Goal: Communication & Community: Ask a question

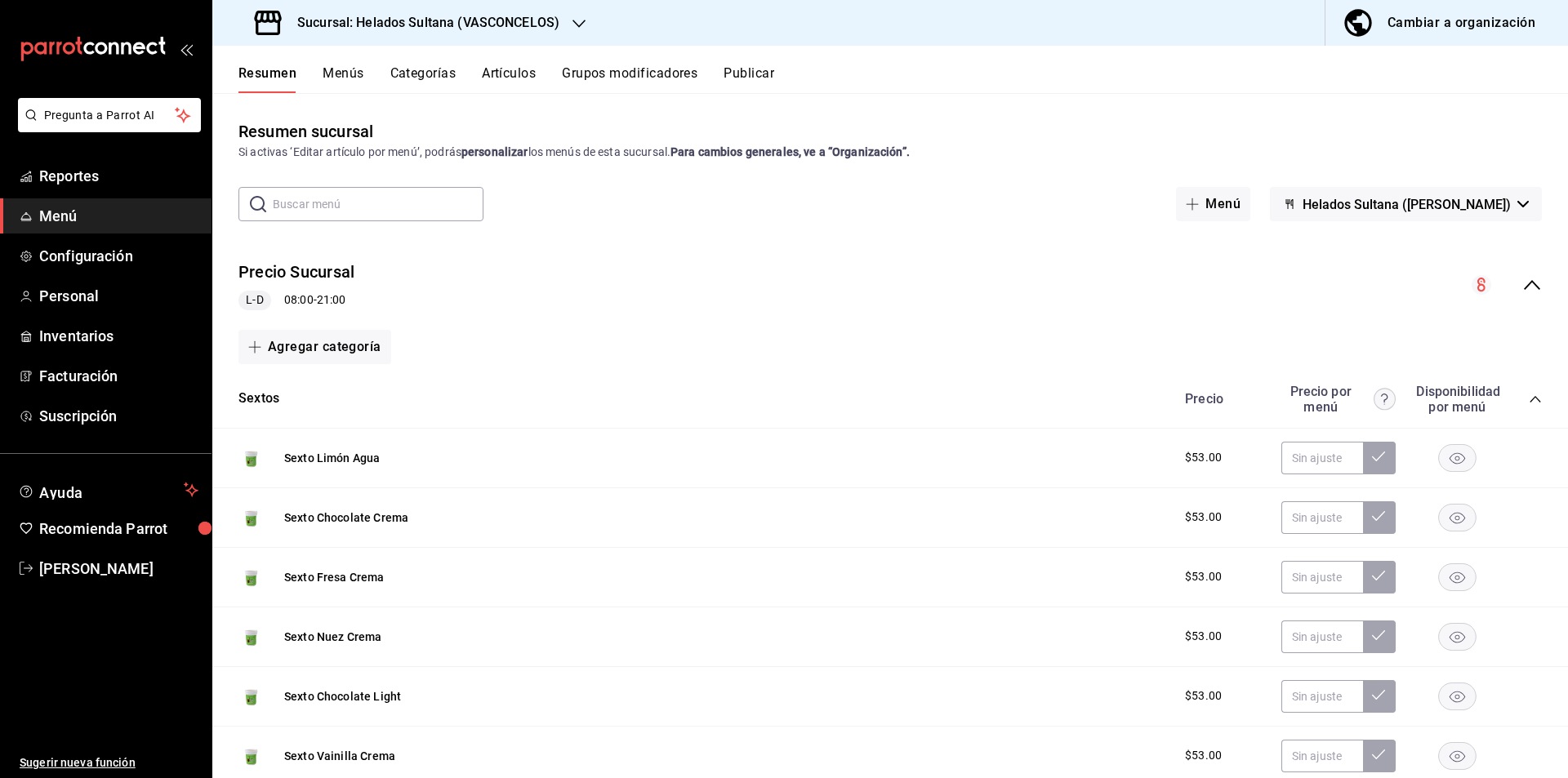
click at [1455, 15] on div "Cambiar a organización" at bounding box center [1461, 22] width 148 height 23
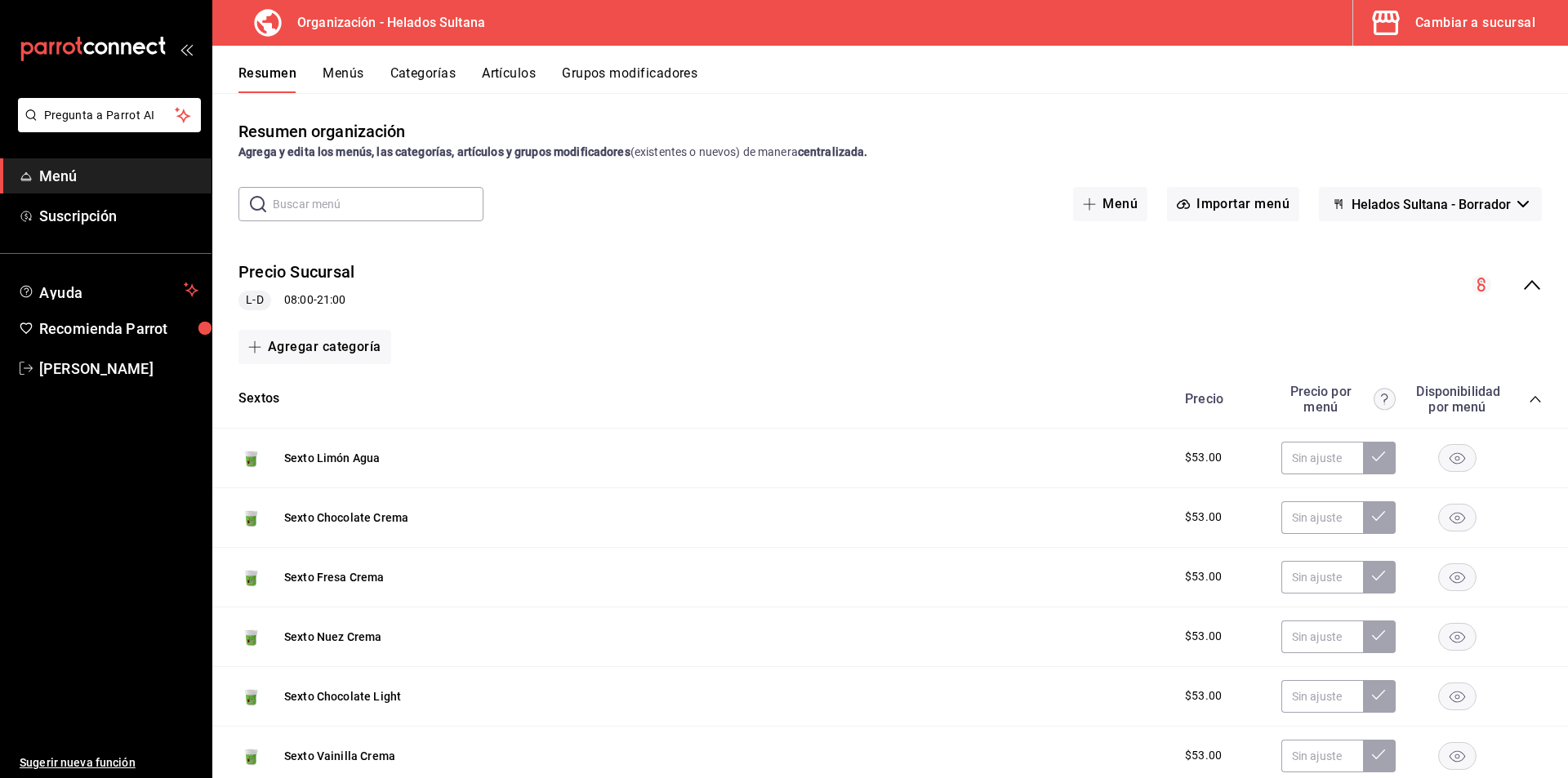
click at [507, 73] on button "Artículos" at bounding box center [508, 79] width 54 height 28
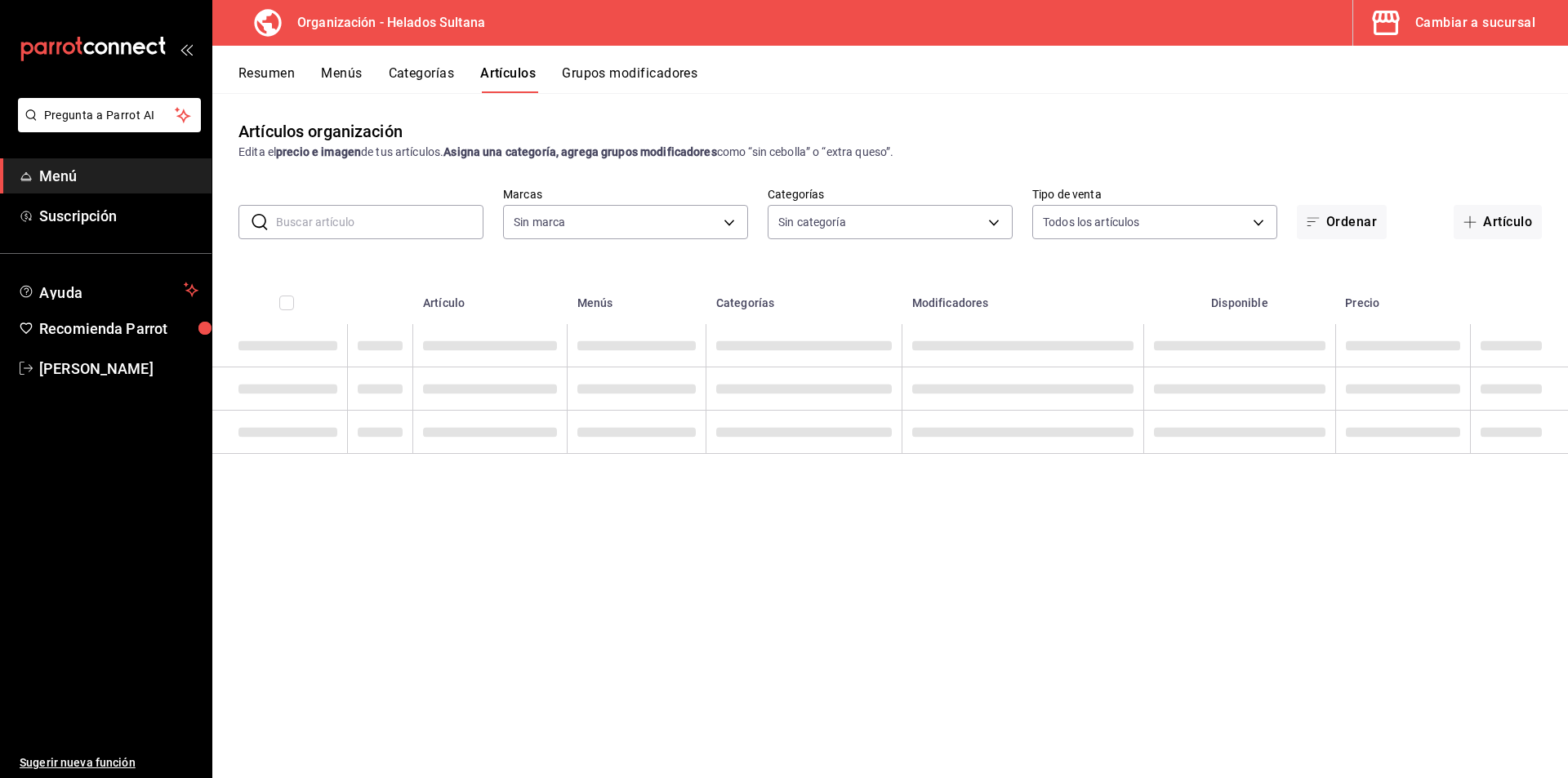
type input "ccceadf9-95da-4266-b814-dfe8d2b05f12"
type input "15e2522d-4007-405d-a3b7-2f31100630ec,9b532e9b-31d8-41b7-a0a9-0bd97956572a,073d8…"
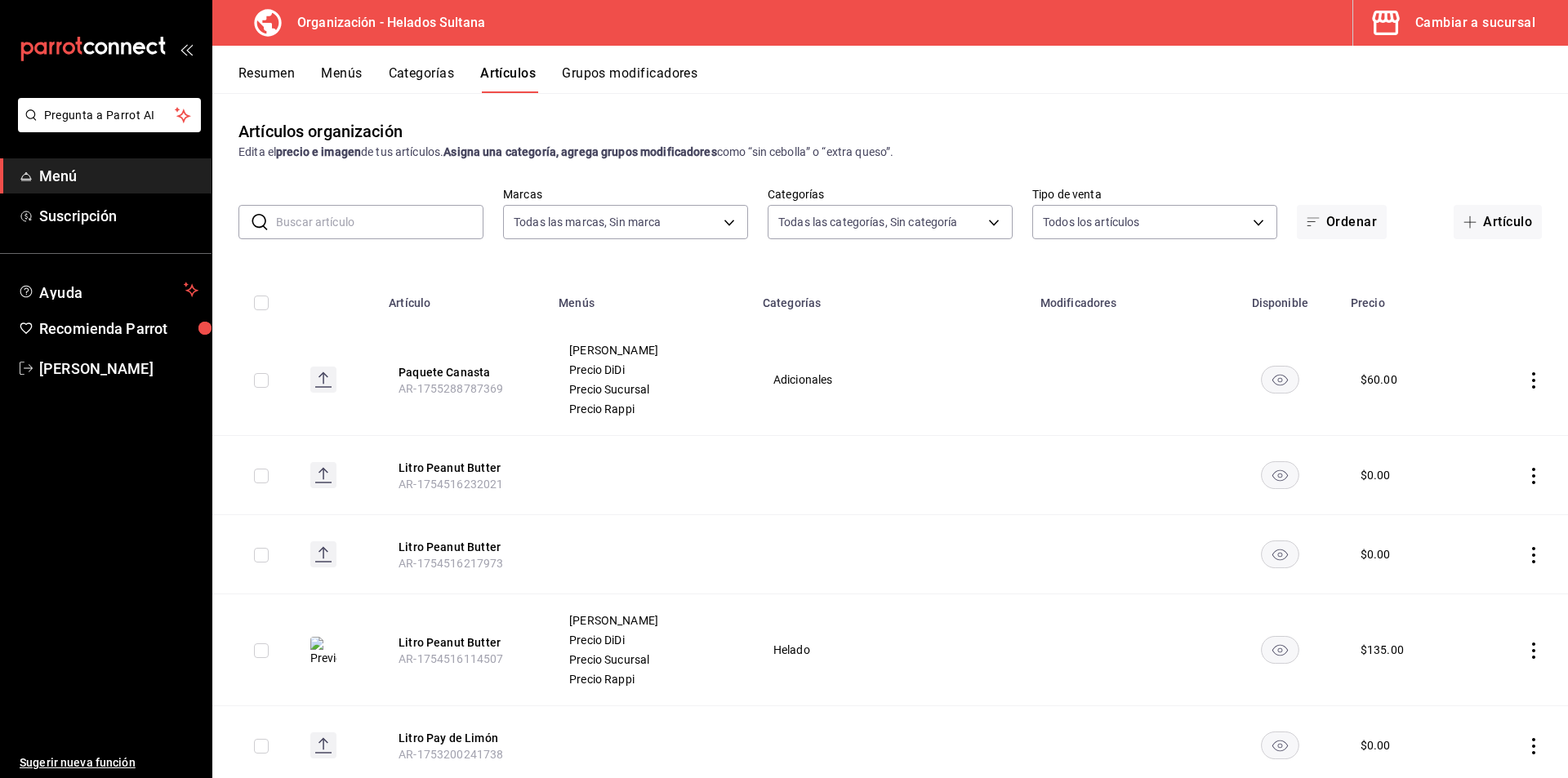
click at [1474, 39] on button "Cambiar a sucursal" at bounding box center [1454, 22] width 201 height 46
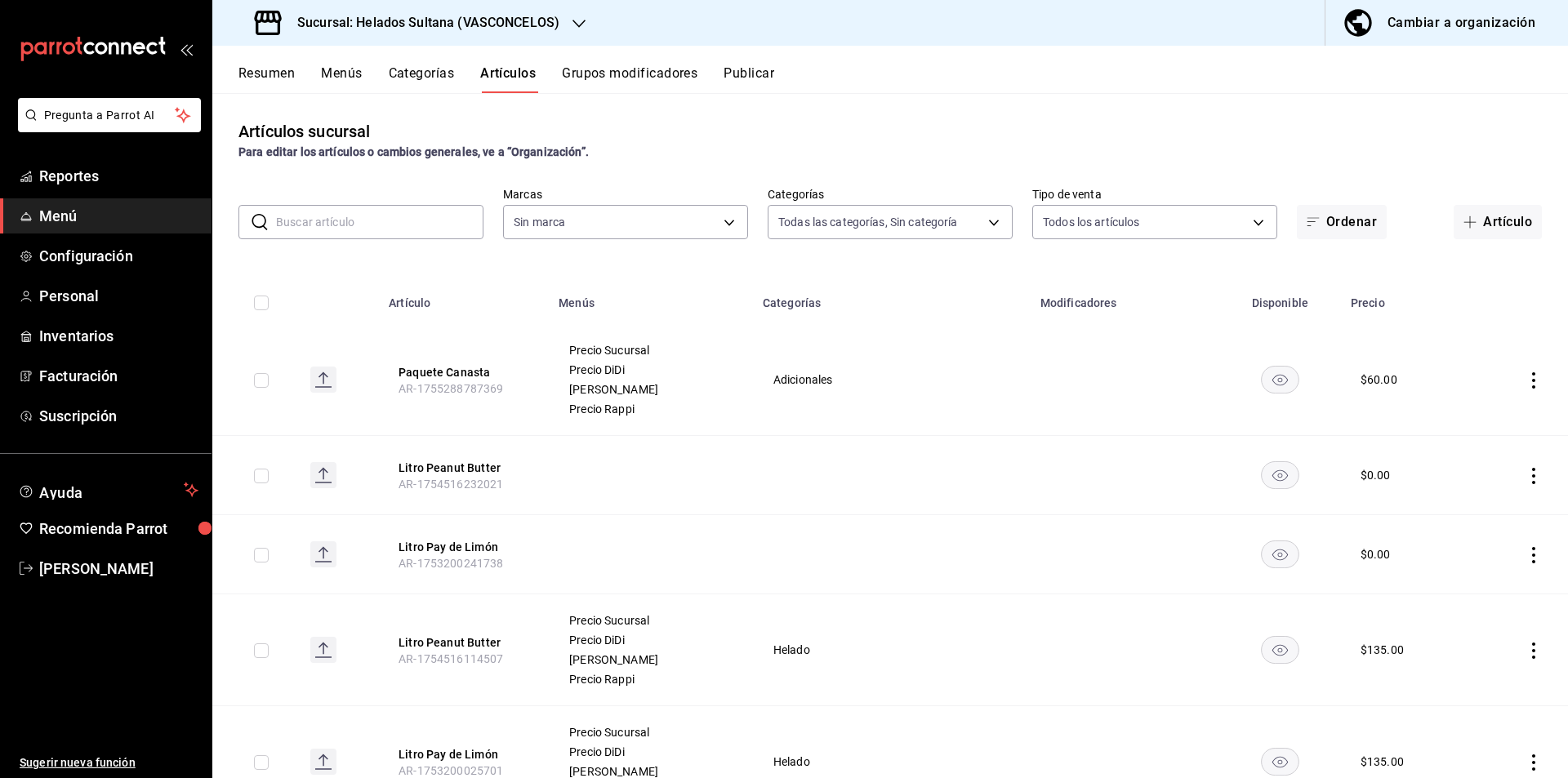
type input "69dfe994-2ec6-4c6c-bd9d-544b93bee5bf,7655312a-b2ff-41cd-a57f-a980af346740,25787…"
type input "144306c7-8caf-4d8c-ba73-d2b7112157ad"
click at [292, 83] on button "Resumen" at bounding box center [266, 79] width 56 height 28
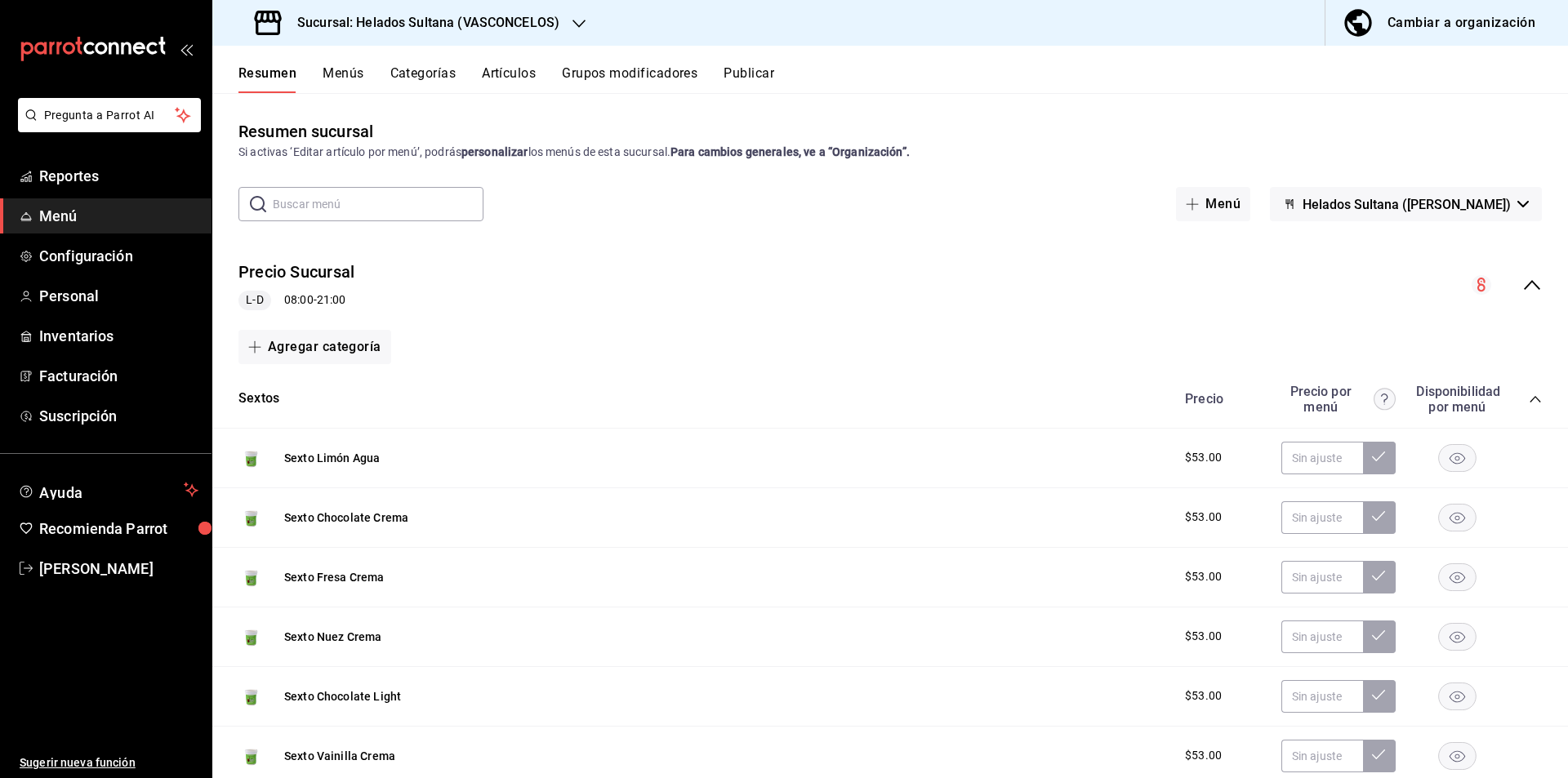
click at [1522, 283] on icon "collapse-menu-row" at bounding box center [1531, 285] width 20 height 20
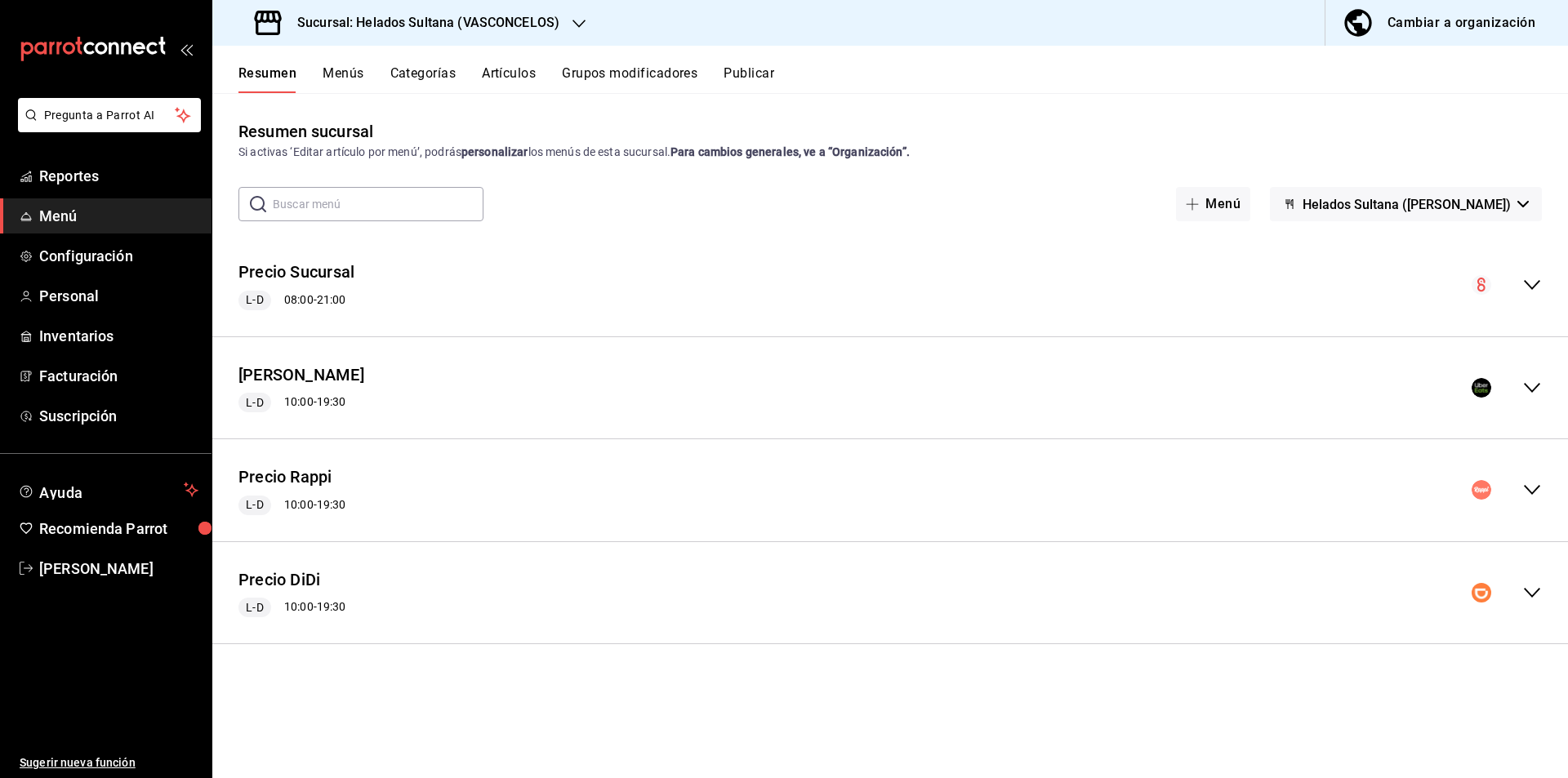
click at [1534, 407] on div "Precio Uber L-D 10:00 - 19:30" at bounding box center [890, 388] width 1356 height 76
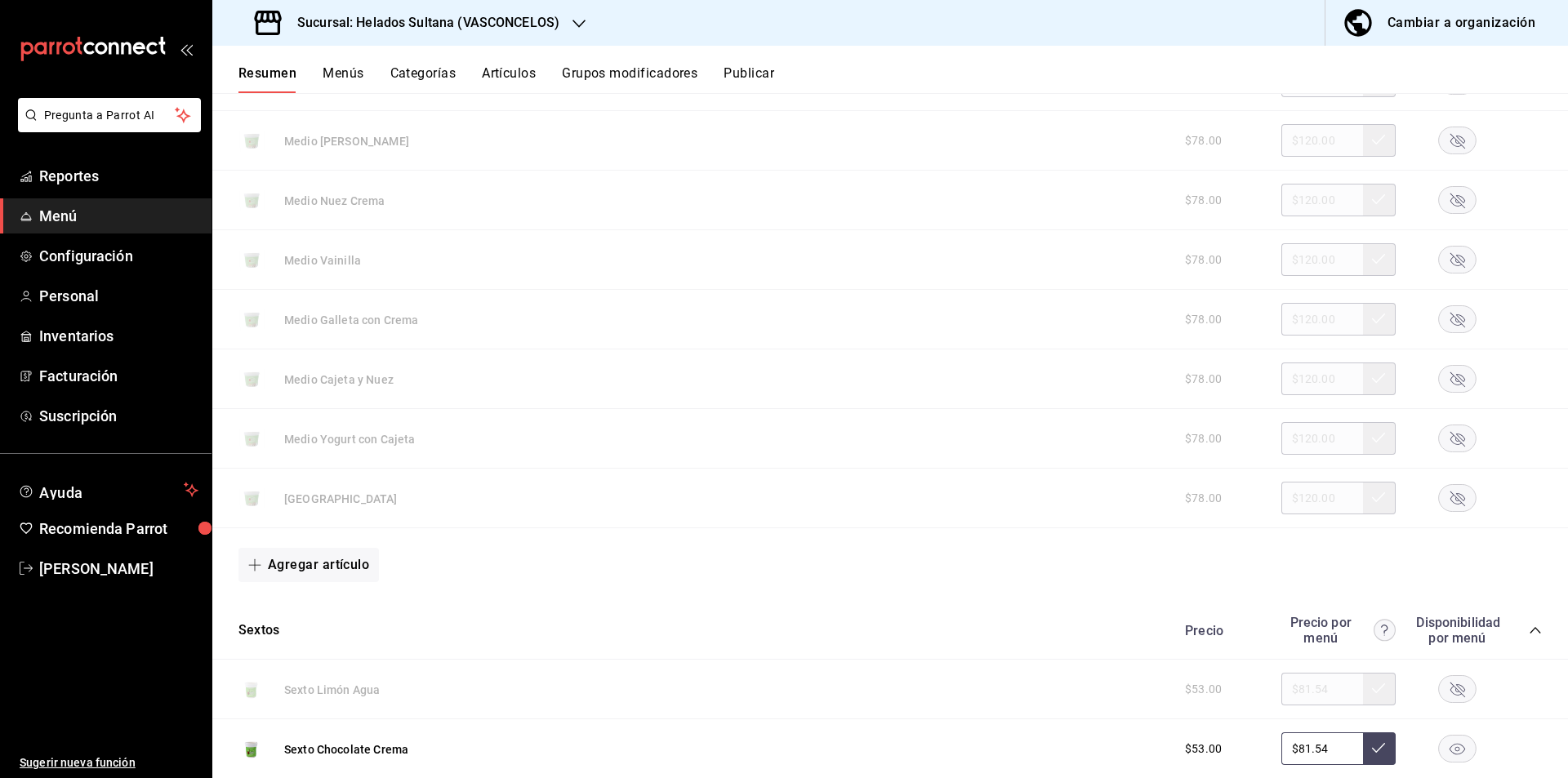
scroll to position [372, 0]
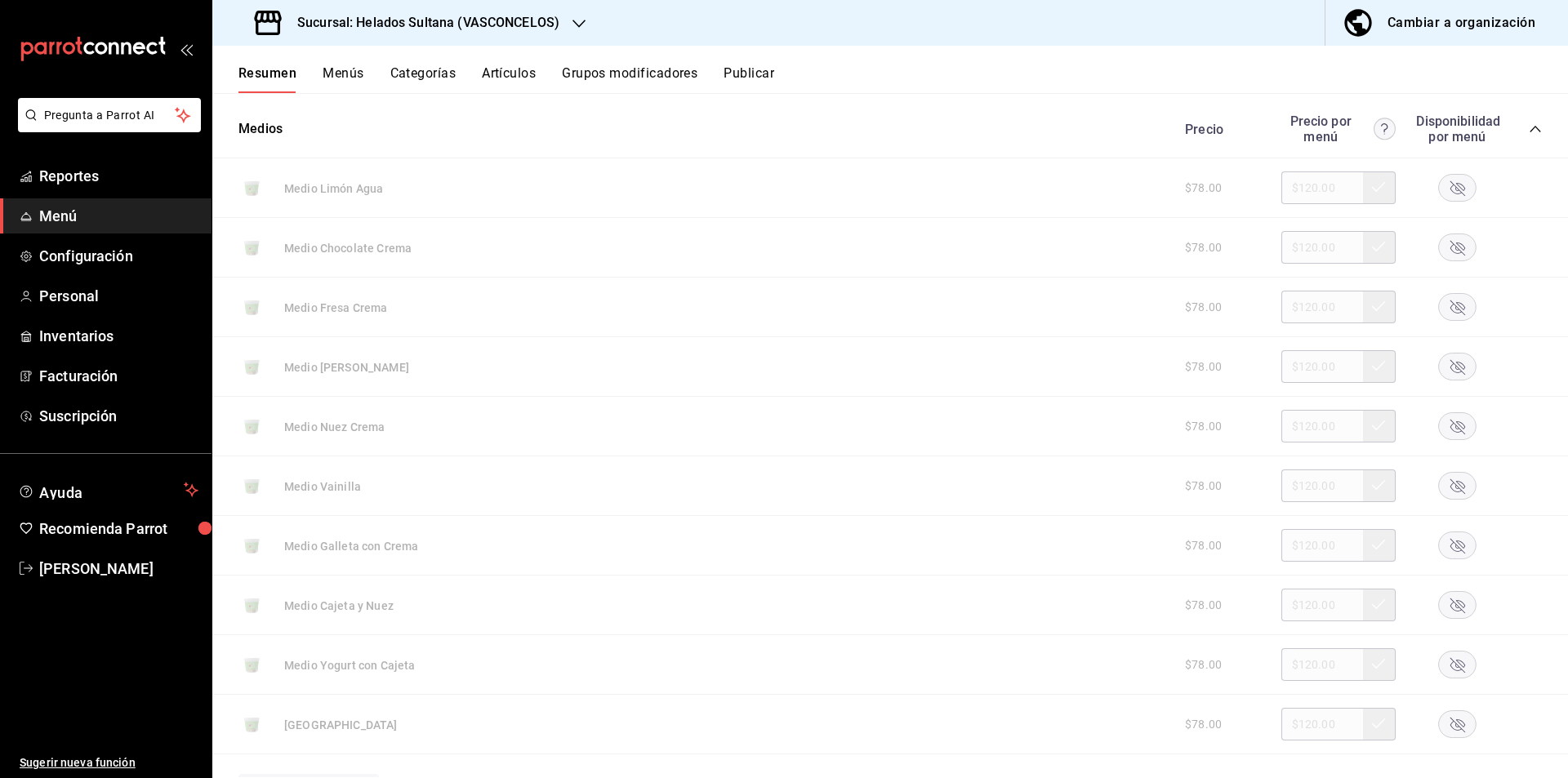
click at [1528, 128] on icon "collapse-category-row" at bounding box center [1534, 128] width 13 height 13
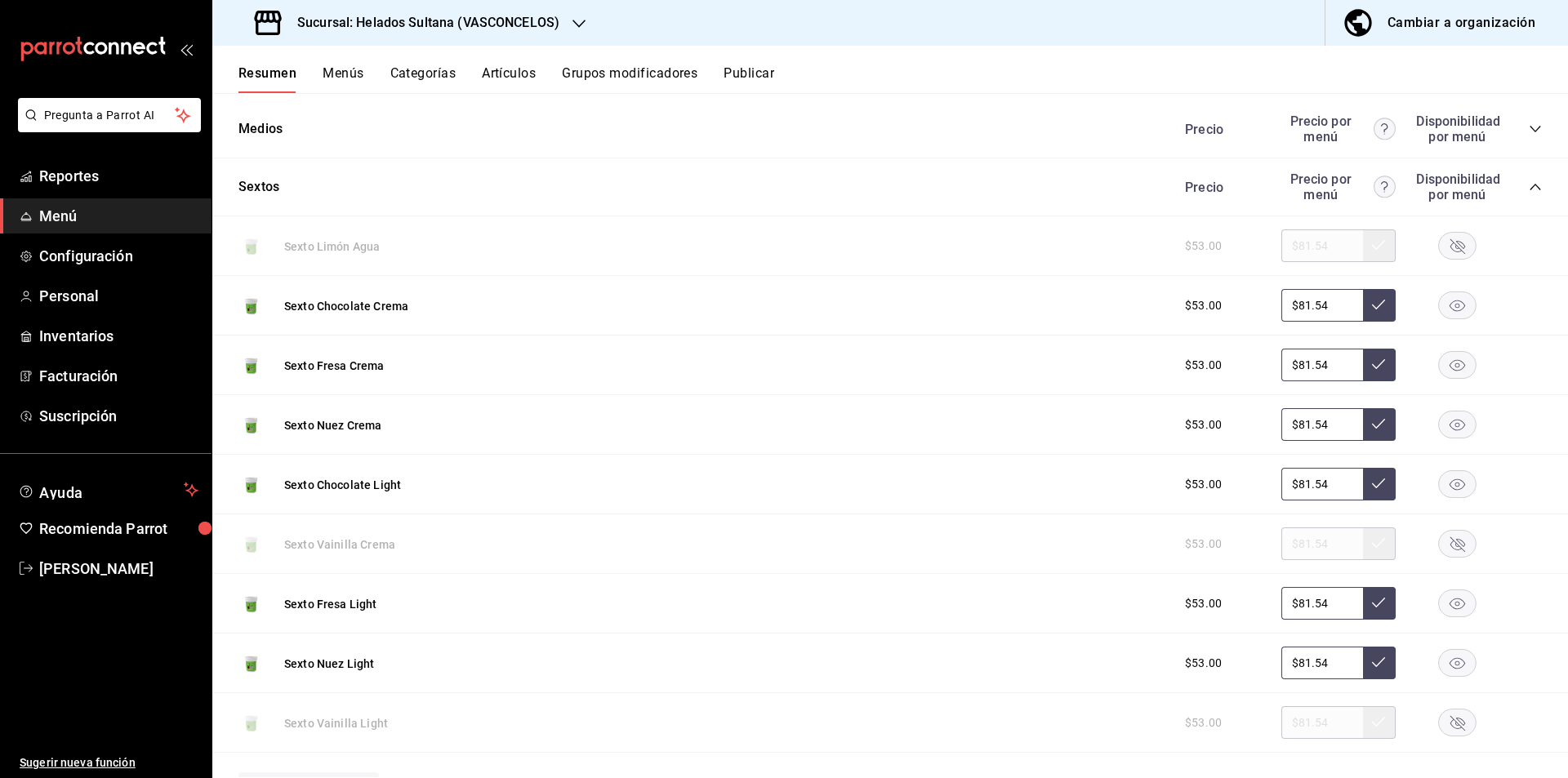
click at [1528, 185] on icon "collapse-category-row" at bounding box center [1534, 187] width 13 height 13
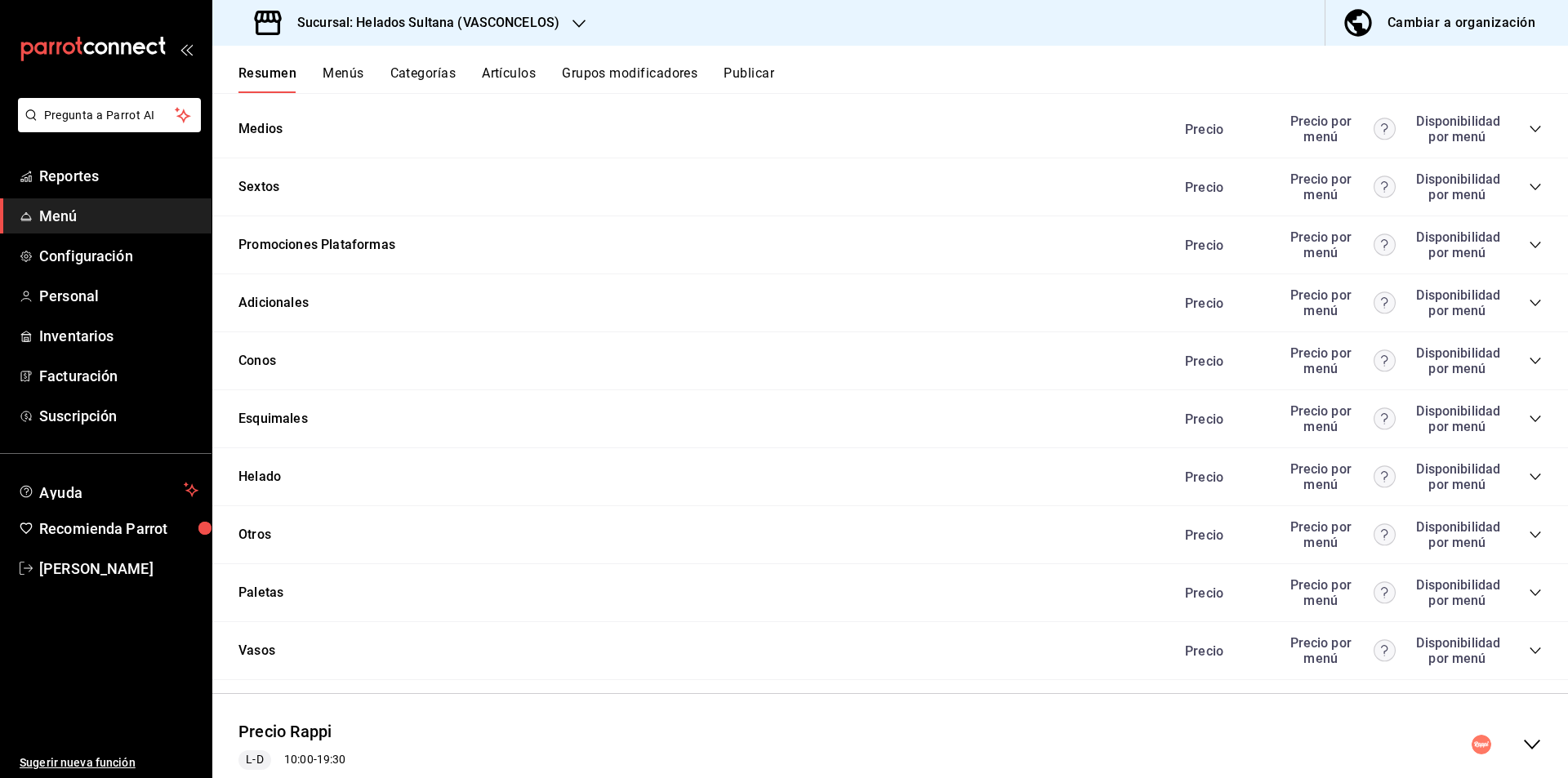
click at [1529, 248] on icon "collapse-category-row" at bounding box center [1534, 245] width 10 height 7
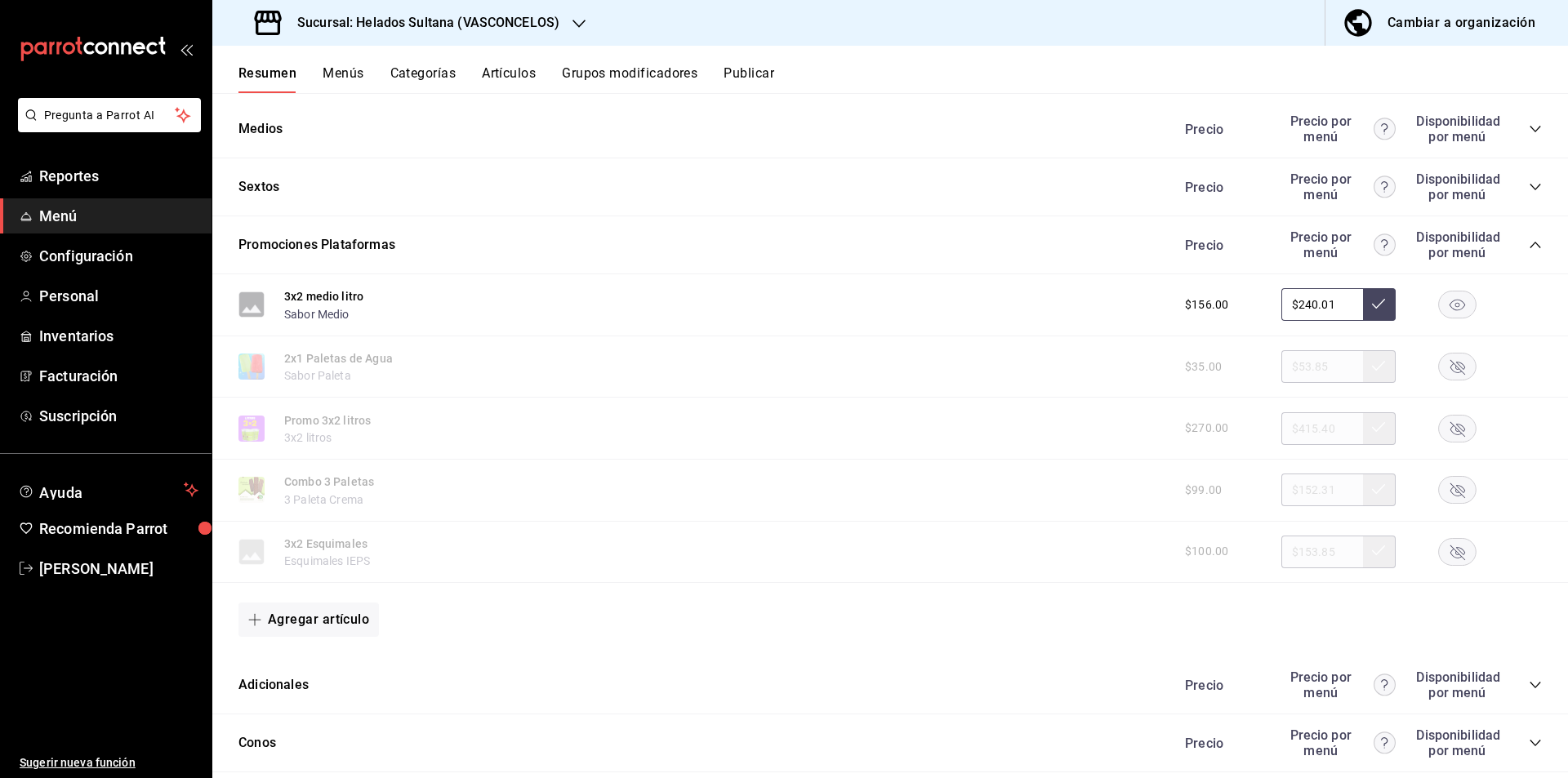
scroll to position [0, 0]
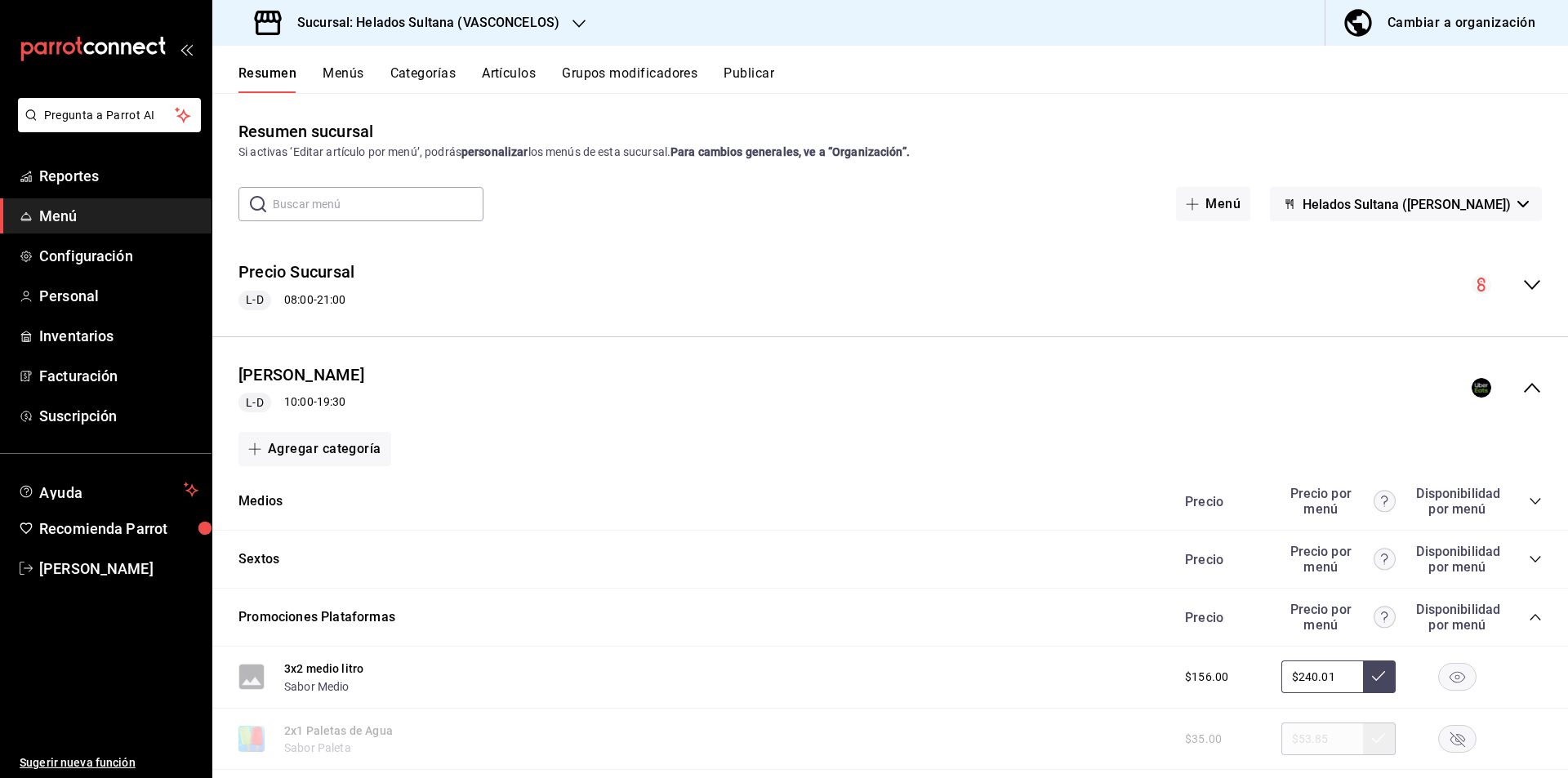
click at [771, 80] on button "Publicar" at bounding box center [748, 79] width 51 height 28
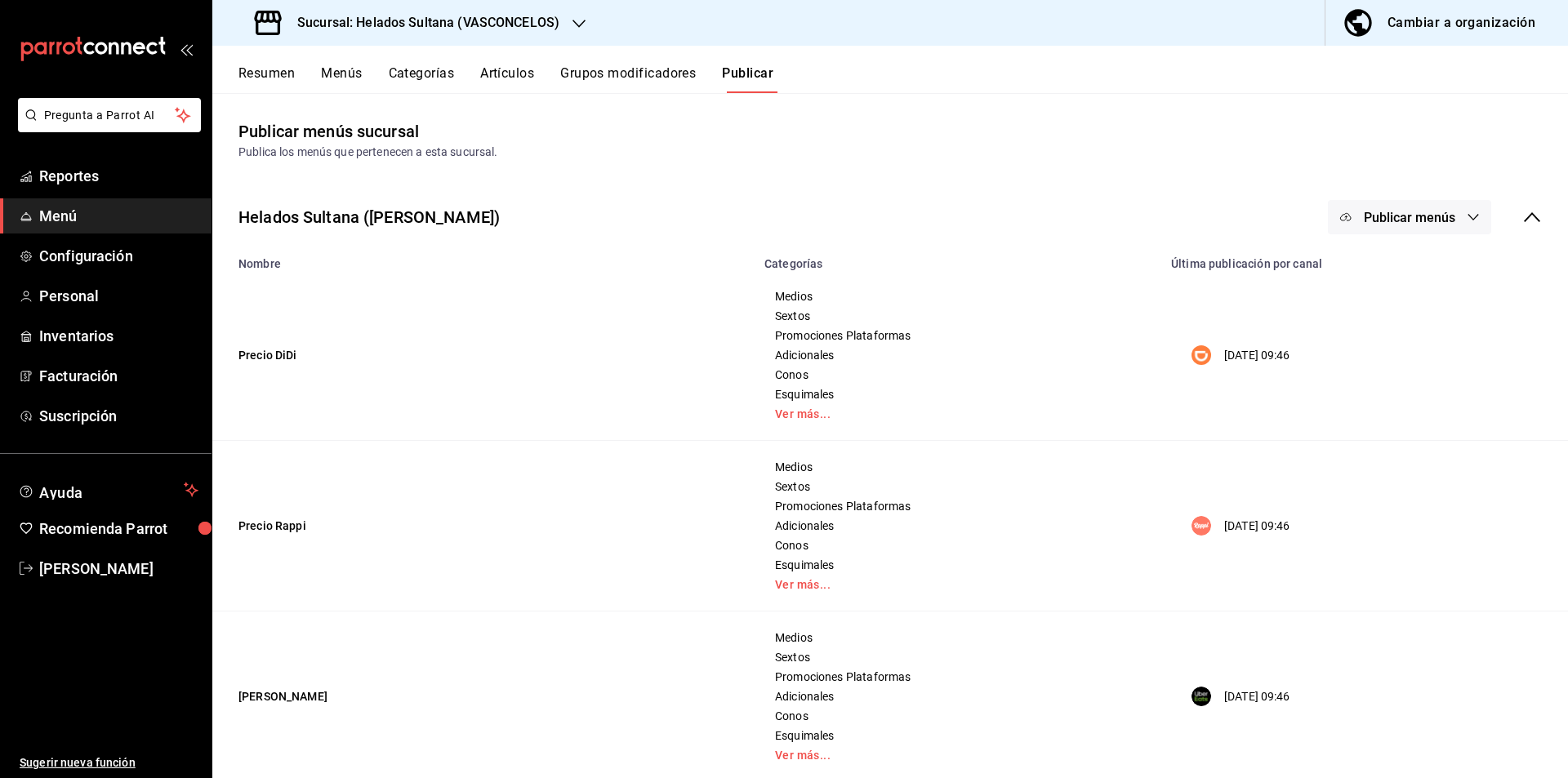
click at [1425, 223] on span "Publicar menús" at bounding box center [1409, 217] width 91 height 15
click at [1391, 266] on span "DiDi Food" at bounding box center [1420, 271] width 78 height 17
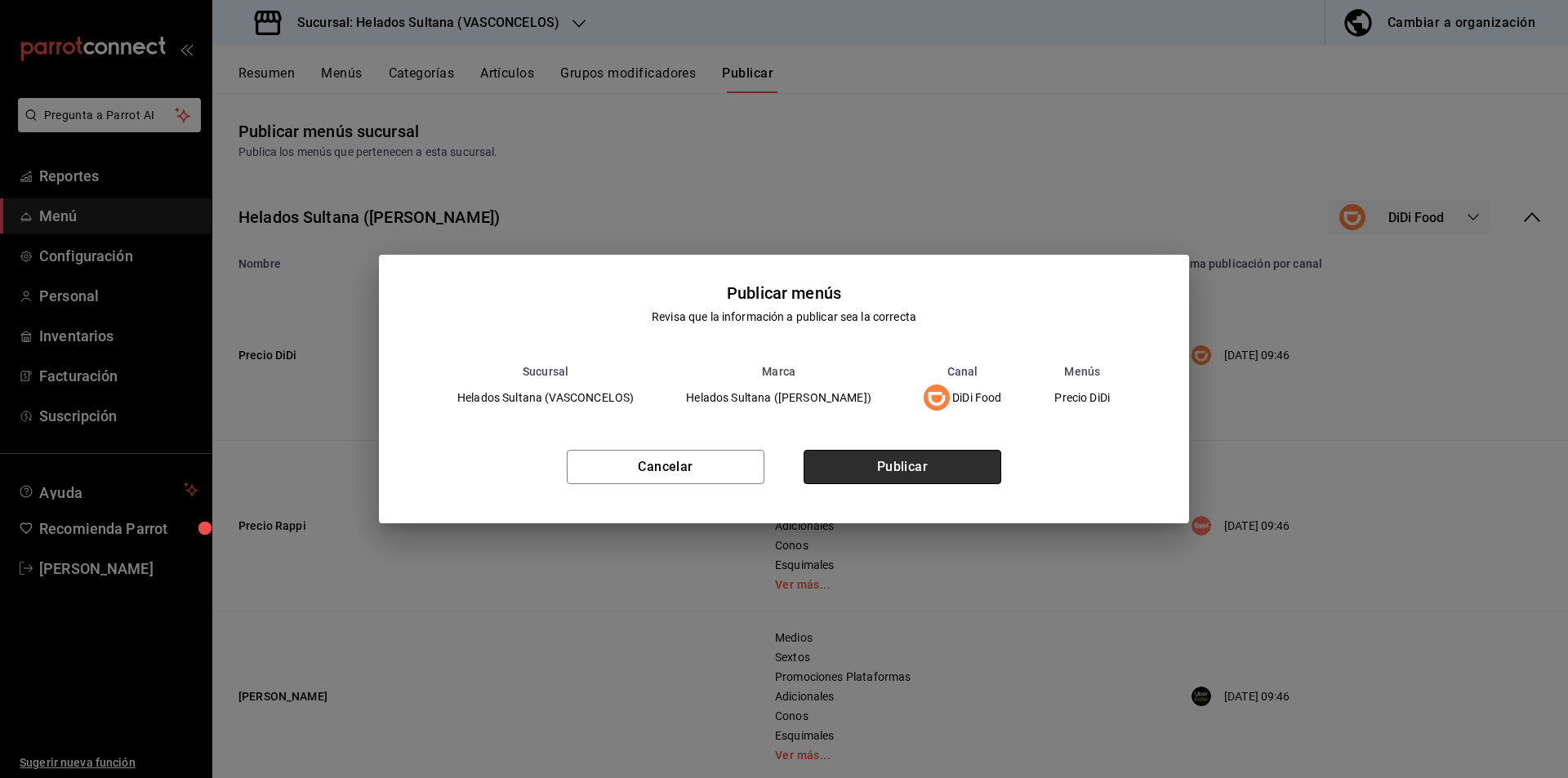
click at [942, 479] on button "Publicar" at bounding box center [902, 467] width 198 height 34
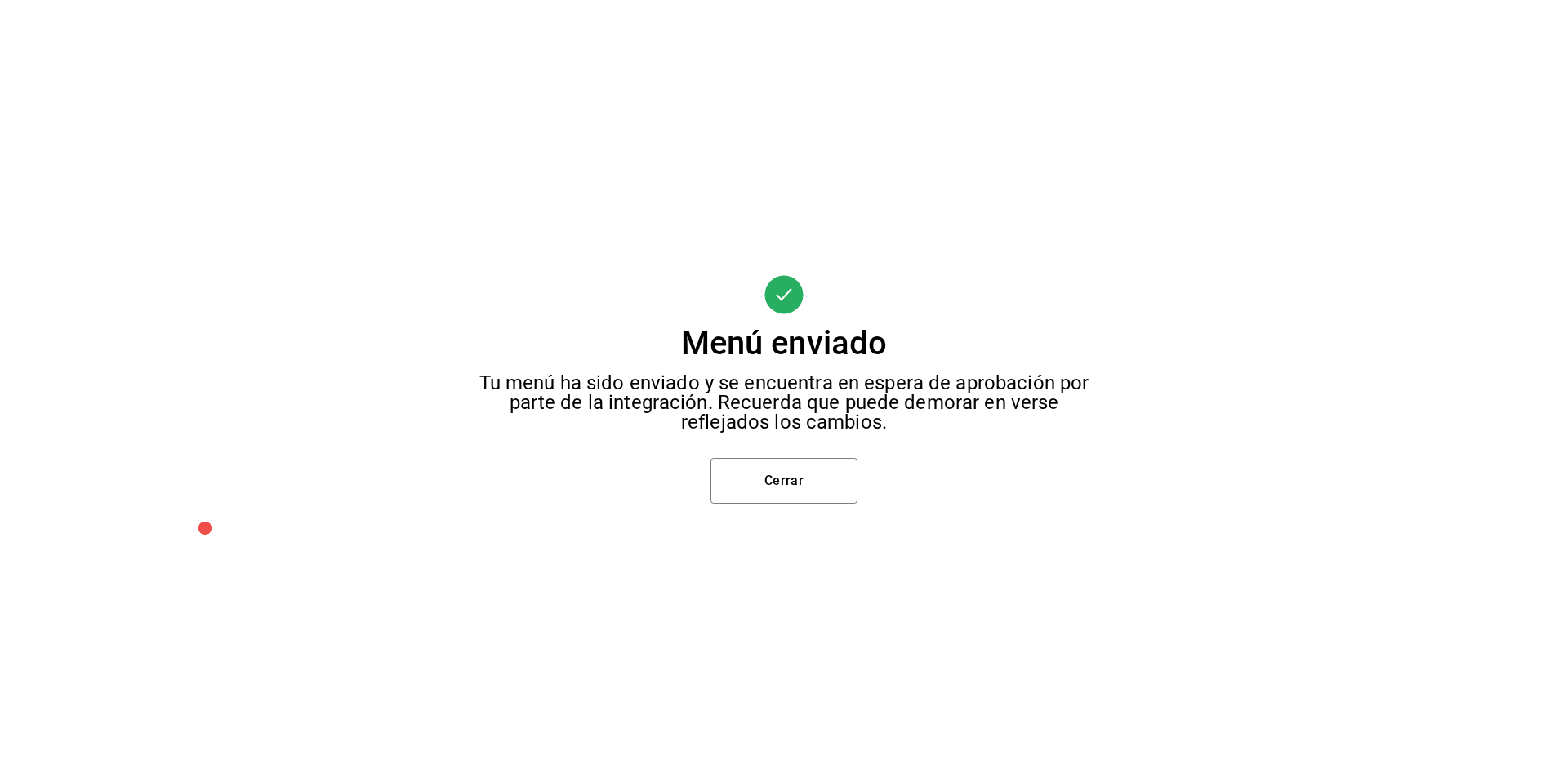
click at [858, 487] on div "Menú enviado Tu menú ha sido enviado y se encuentra en espera de aprobación por…" at bounding box center [784, 389] width 1568 height 778
click at [799, 492] on button "Cerrar" at bounding box center [784, 481] width 147 height 46
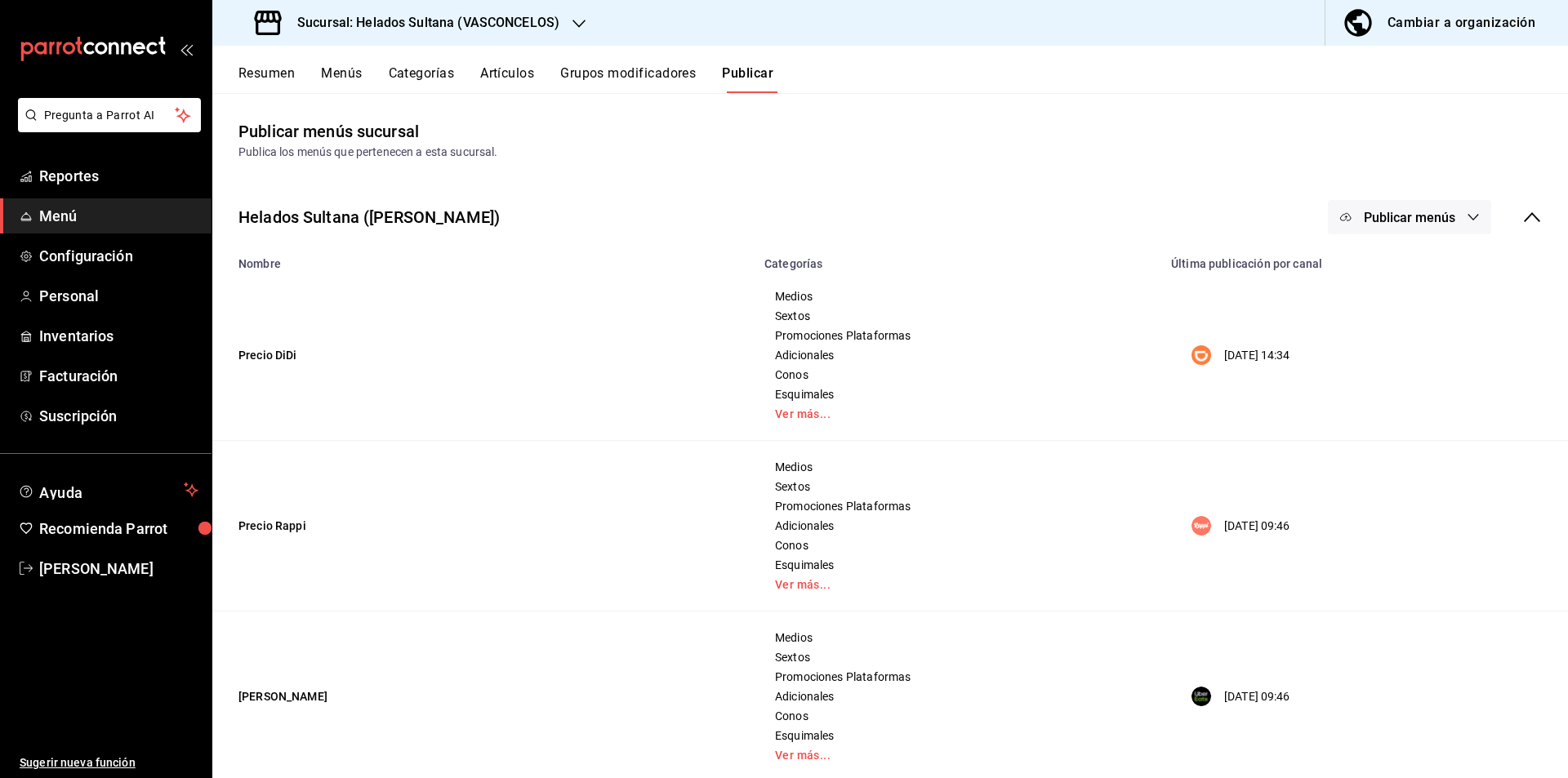
click at [1436, 207] on button "Publicar menús" at bounding box center [1410, 217] width 163 height 34
click at [1373, 305] on div at bounding box center [1358, 315] width 46 height 26
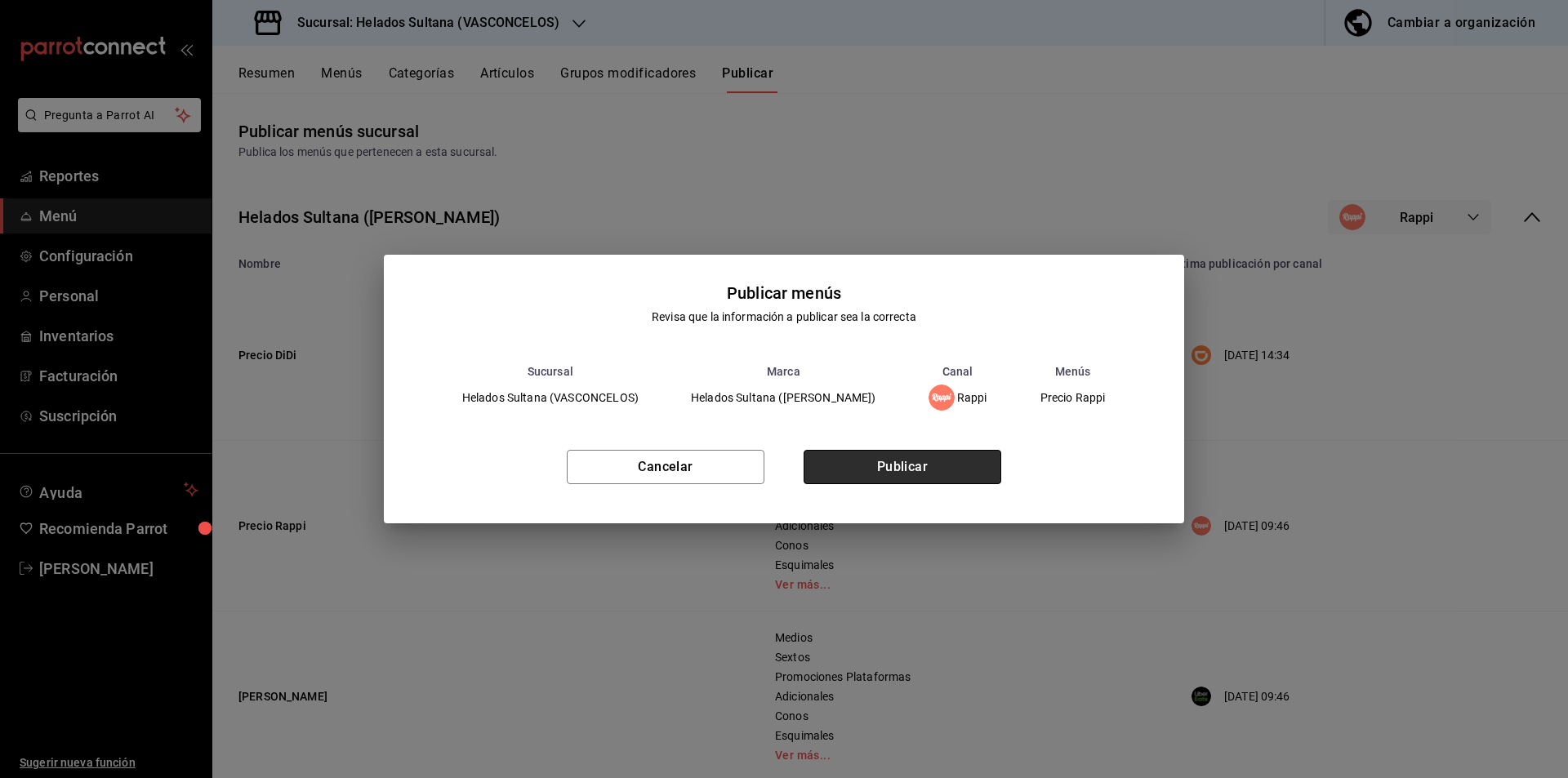
click at [919, 450] on button "Publicar" at bounding box center [902, 467] width 198 height 34
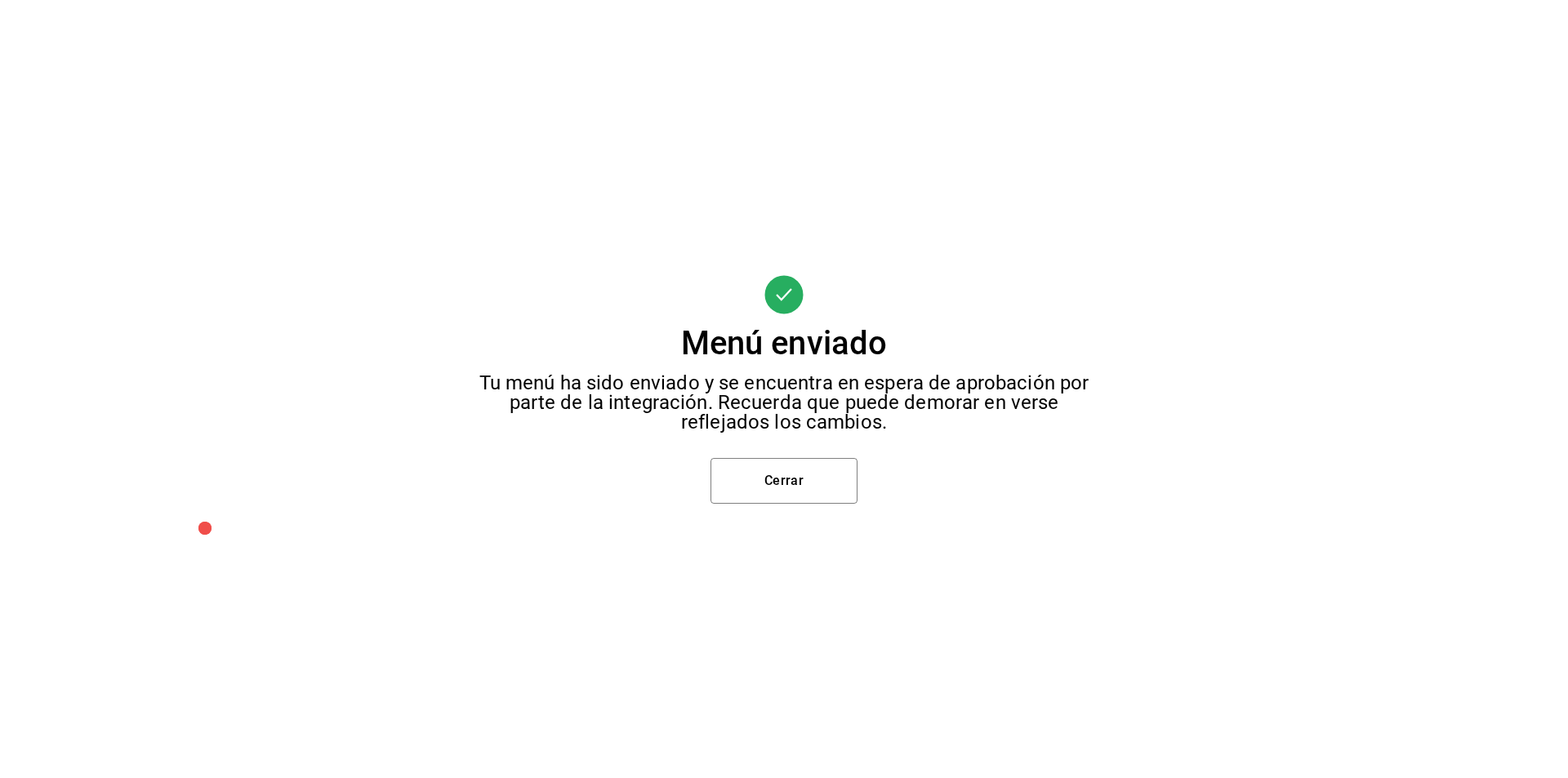
click at [772, 506] on div "Menú enviado Tu menú ha sido enviado y se encuentra en espera de aprobación por…" at bounding box center [784, 389] width 1568 height 778
click at [765, 497] on button "Cerrar" at bounding box center [784, 481] width 147 height 46
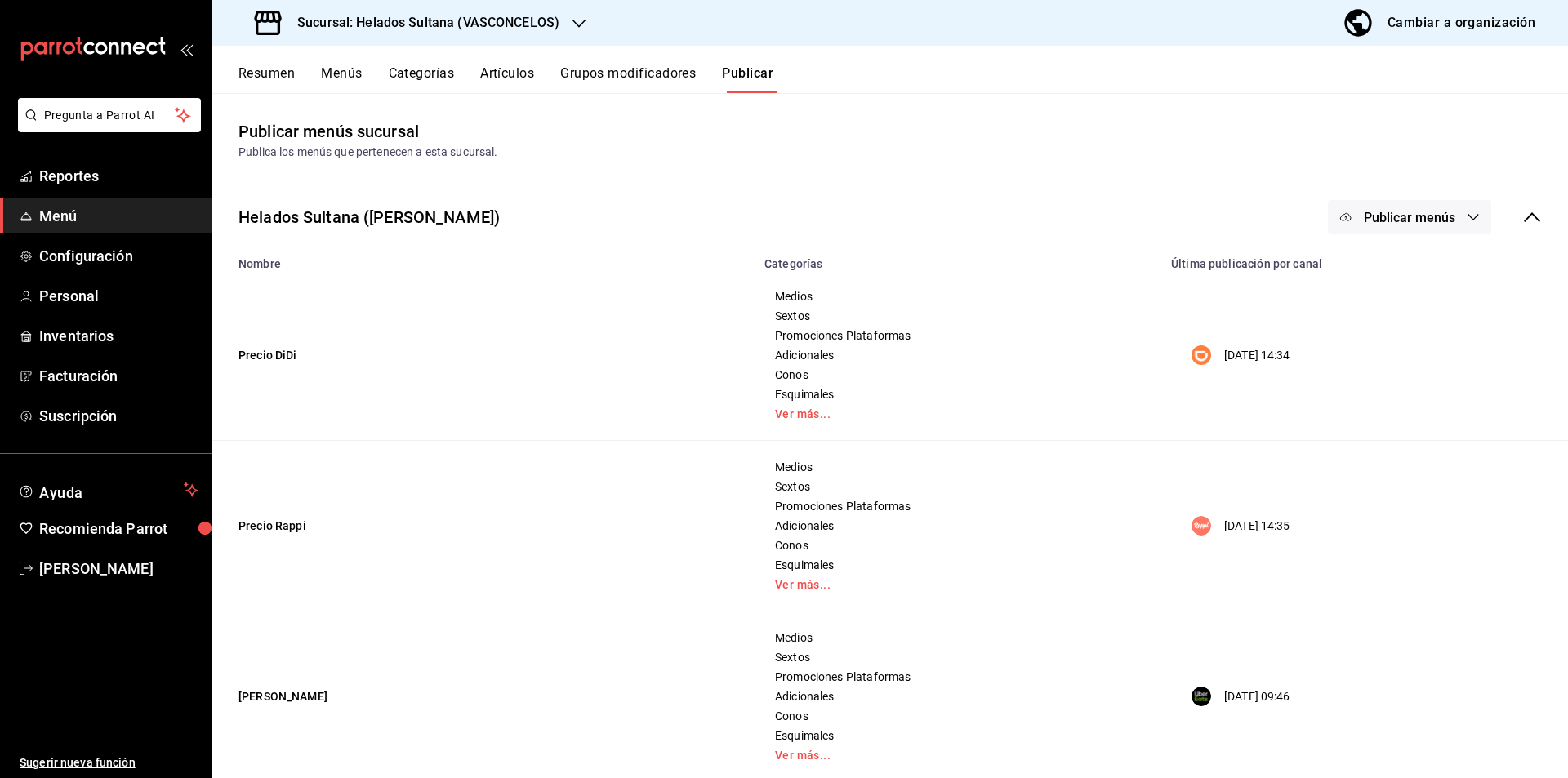
click at [1403, 211] on span "Publicar menús" at bounding box center [1409, 217] width 91 height 15
click at [1388, 365] on span "Uber Eats" at bounding box center [1420, 362] width 78 height 17
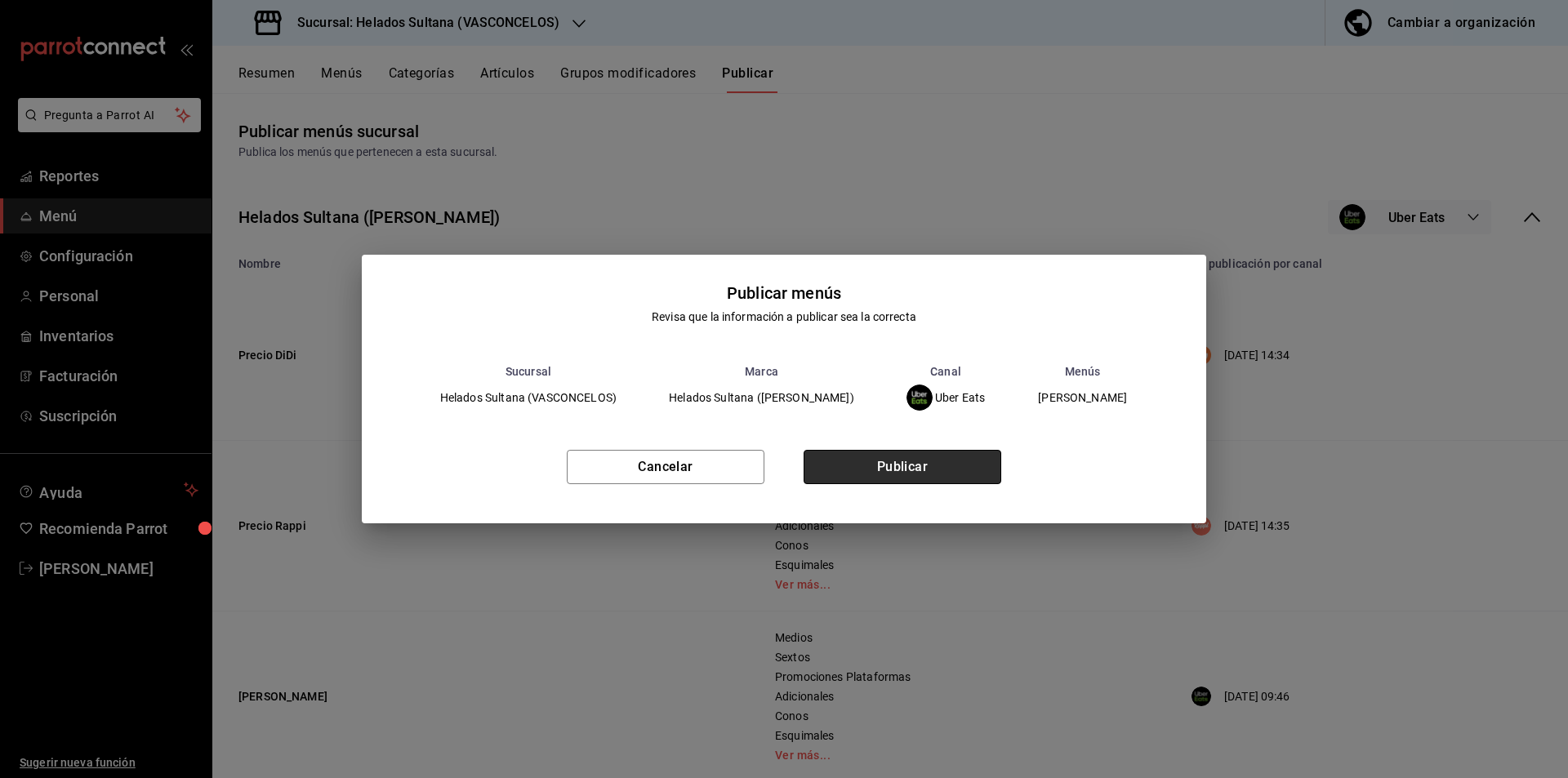
click at [941, 465] on button "Publicar" at bounding box center [902, 467] width 198 height 34
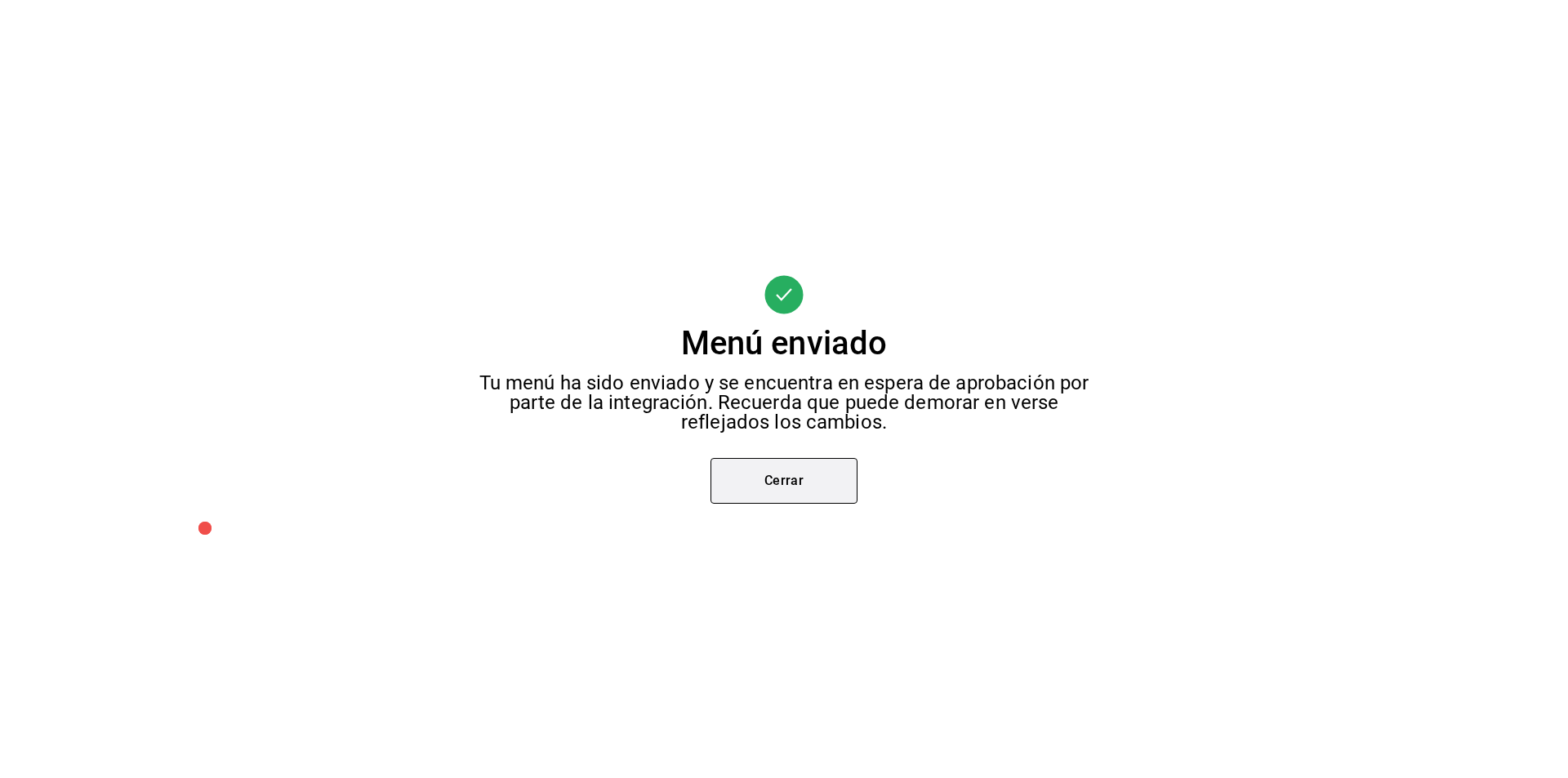
click at [803, 468] on button "Cerrar" at bounding box center [784, 481] width 147 height 46
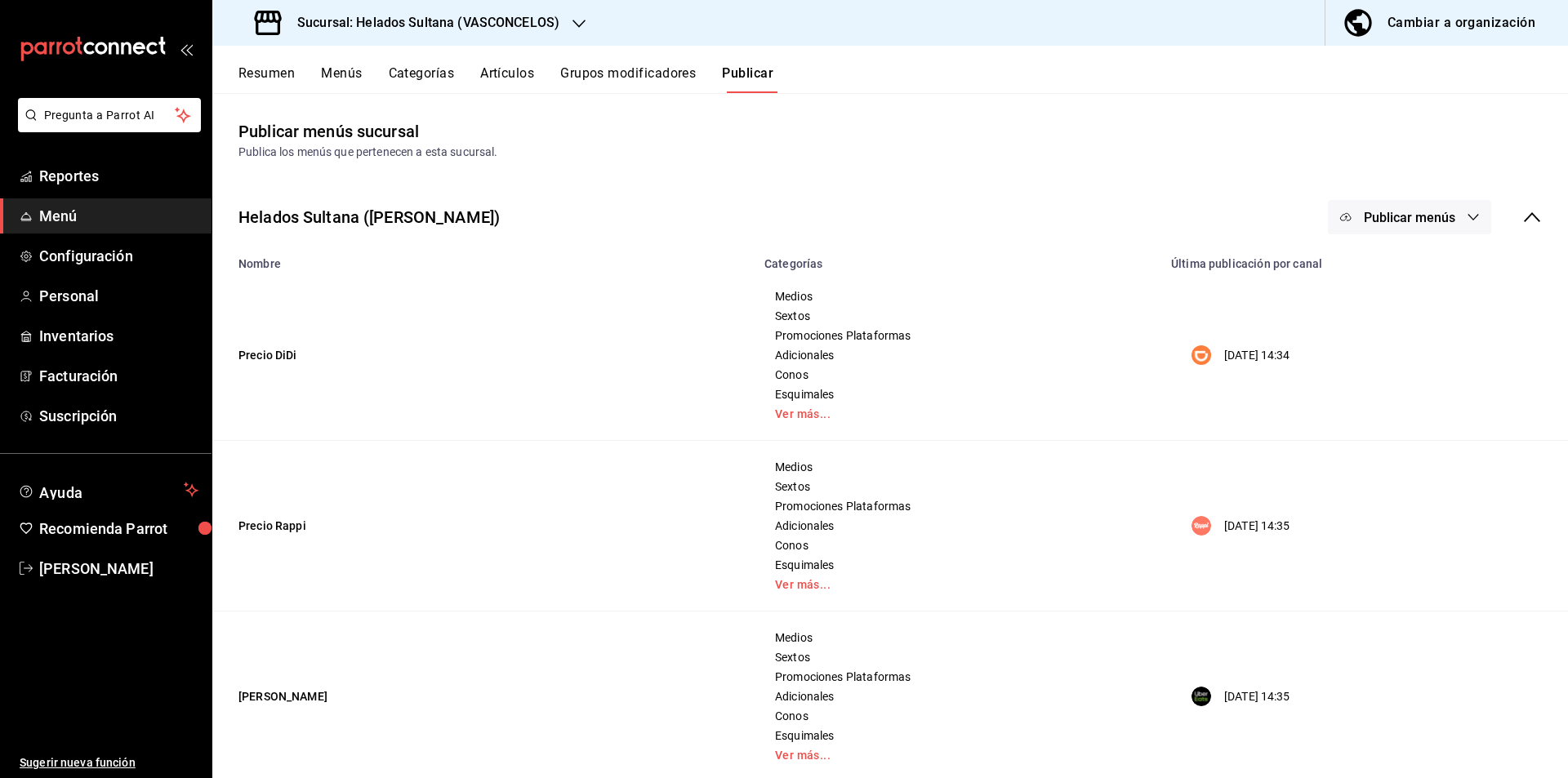
click at [1446, 30] on div "Cambiar a organización" at bounding box center [1461, 22] width 148 height 23
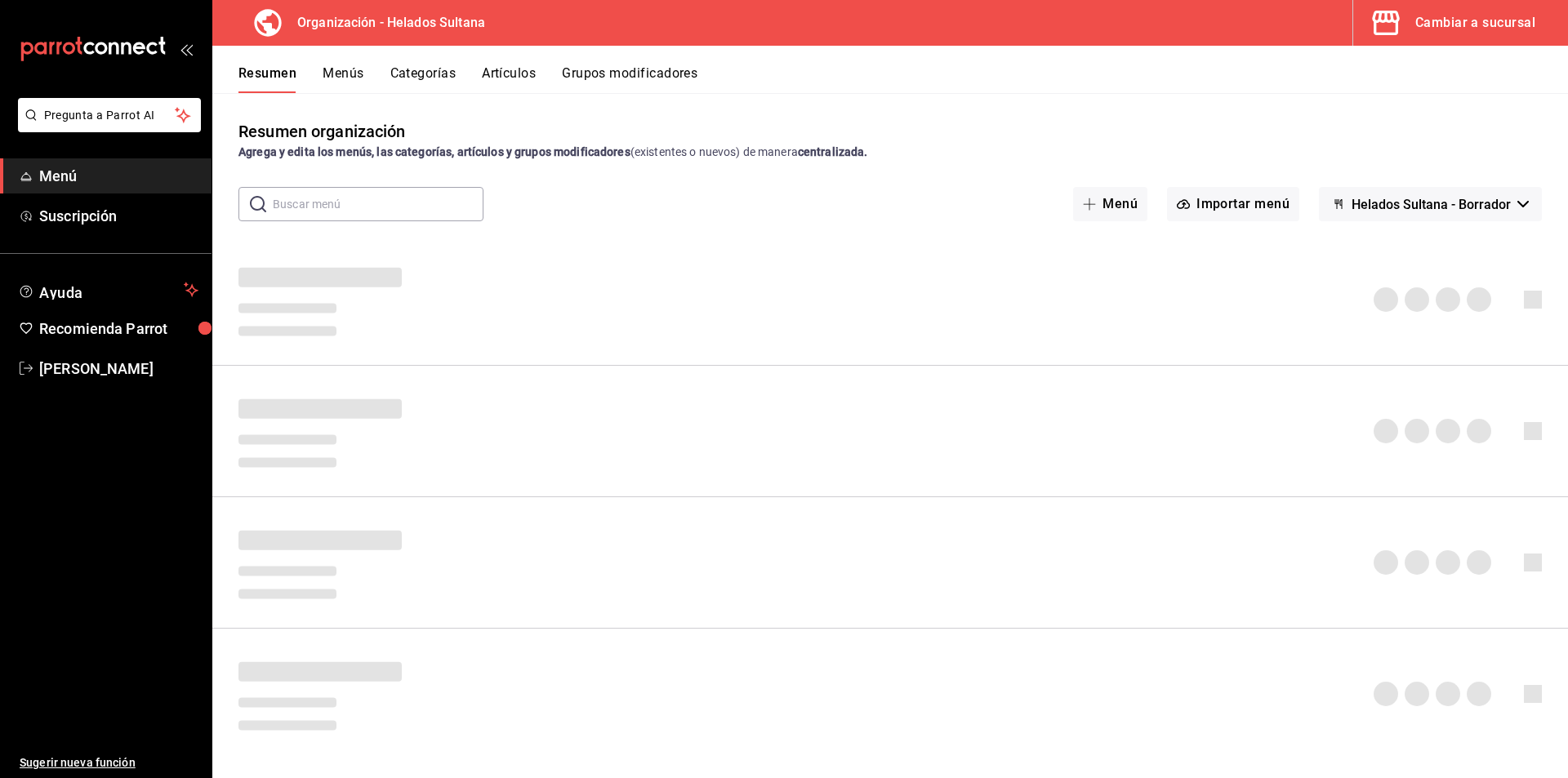
click at [521, 77] on button "Artículos" at bounding box center [508, 79] width 54 height 28
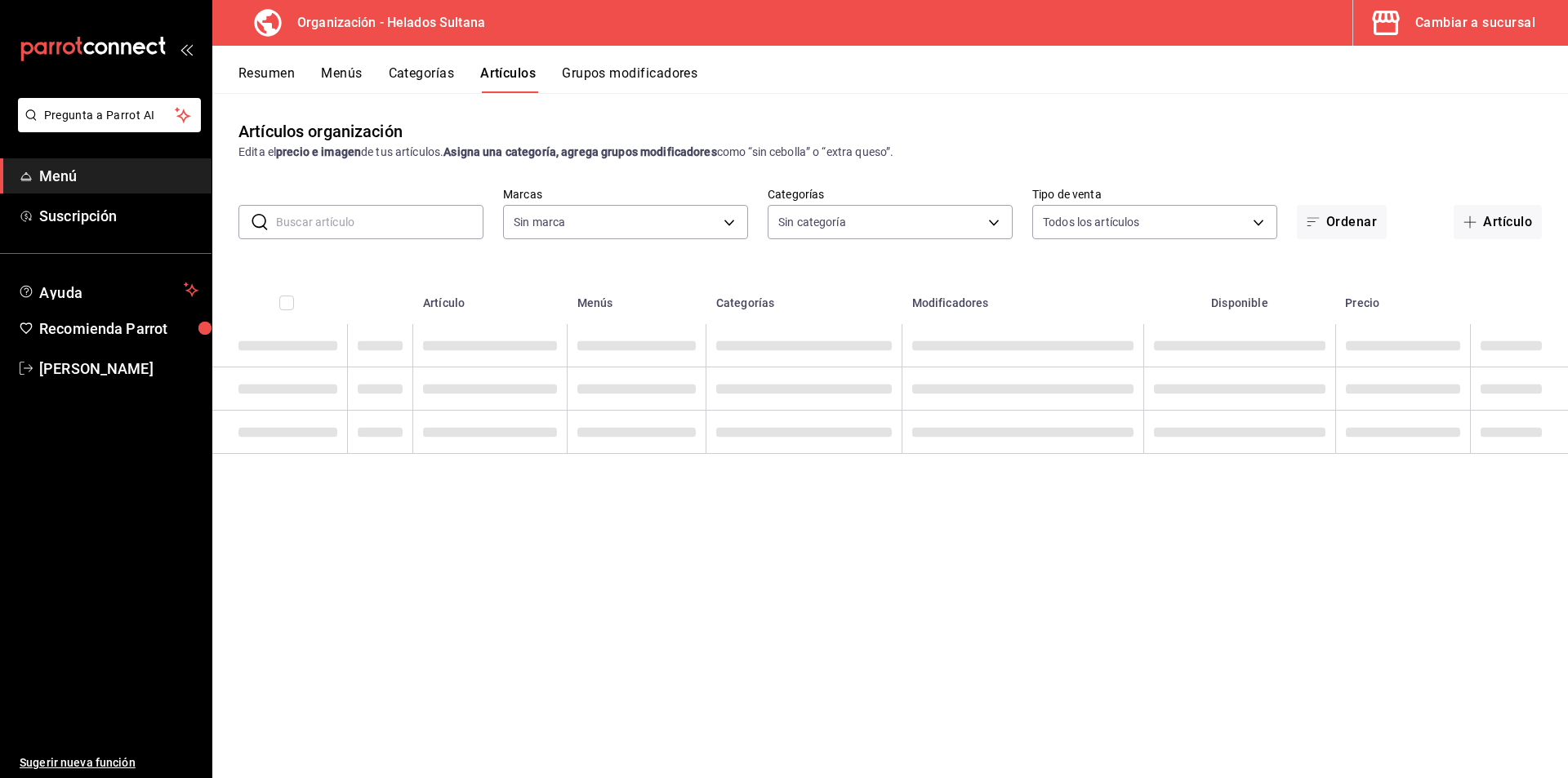
type input "15e2522d-4007-405d-a3b7-2f31100630ec,9b532e9b-31d8-41b7-a0a9-0bd97956572a,073d8…"
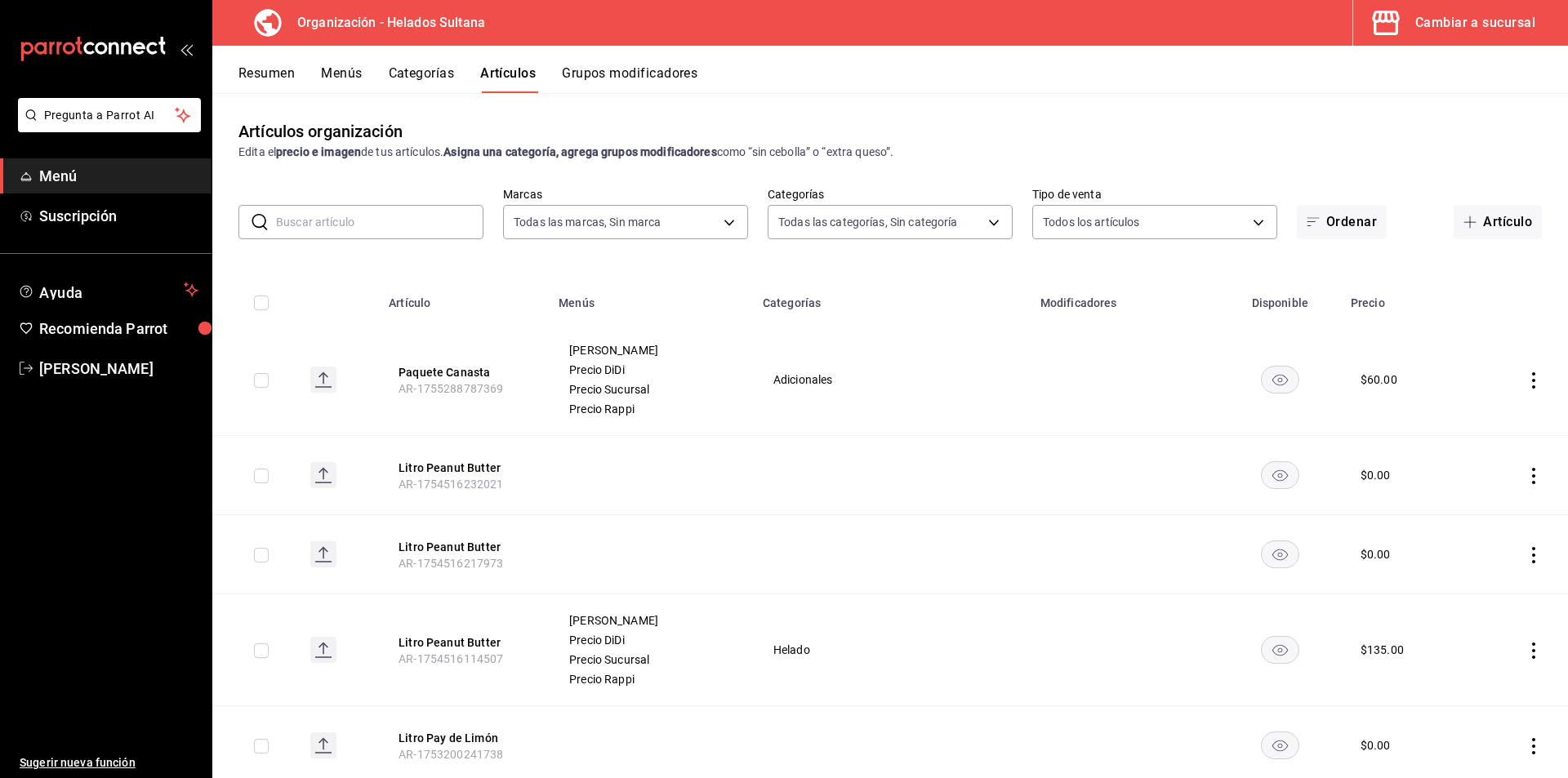
type input "ccceadf9-95da-4266-b814-dfe8d2b05f12"
click at [421, 214] on input "text" at bounding box center [379, 222] width 207 height 33
type input "esquimal"
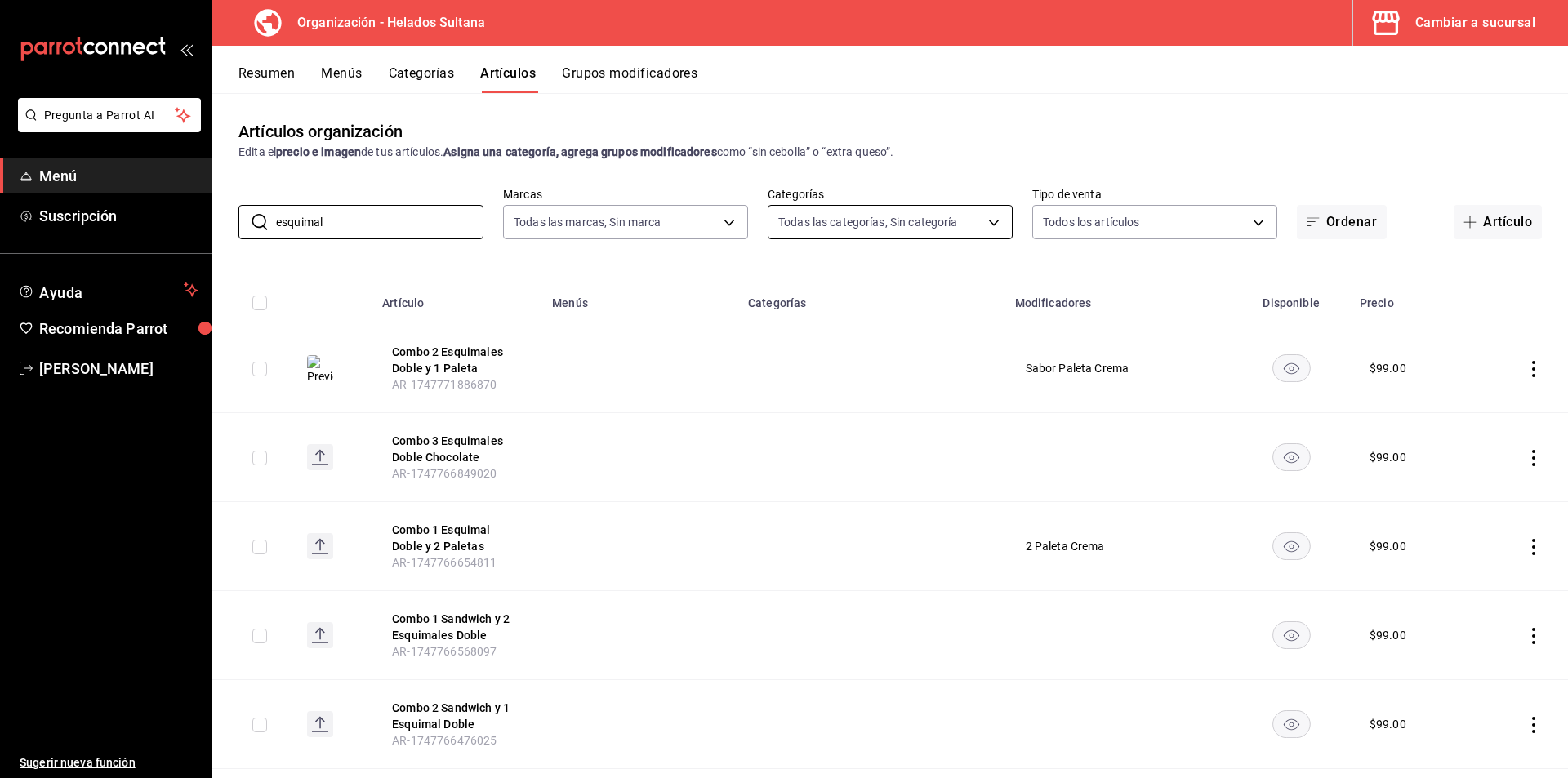
click at [934, 217] on body "Pregunta a Parrot AI Menú Suscripción Ayuda Recomienda Parrot Jerardo Hernandez…" at bounding box center [784, 389] width 1568 height 778
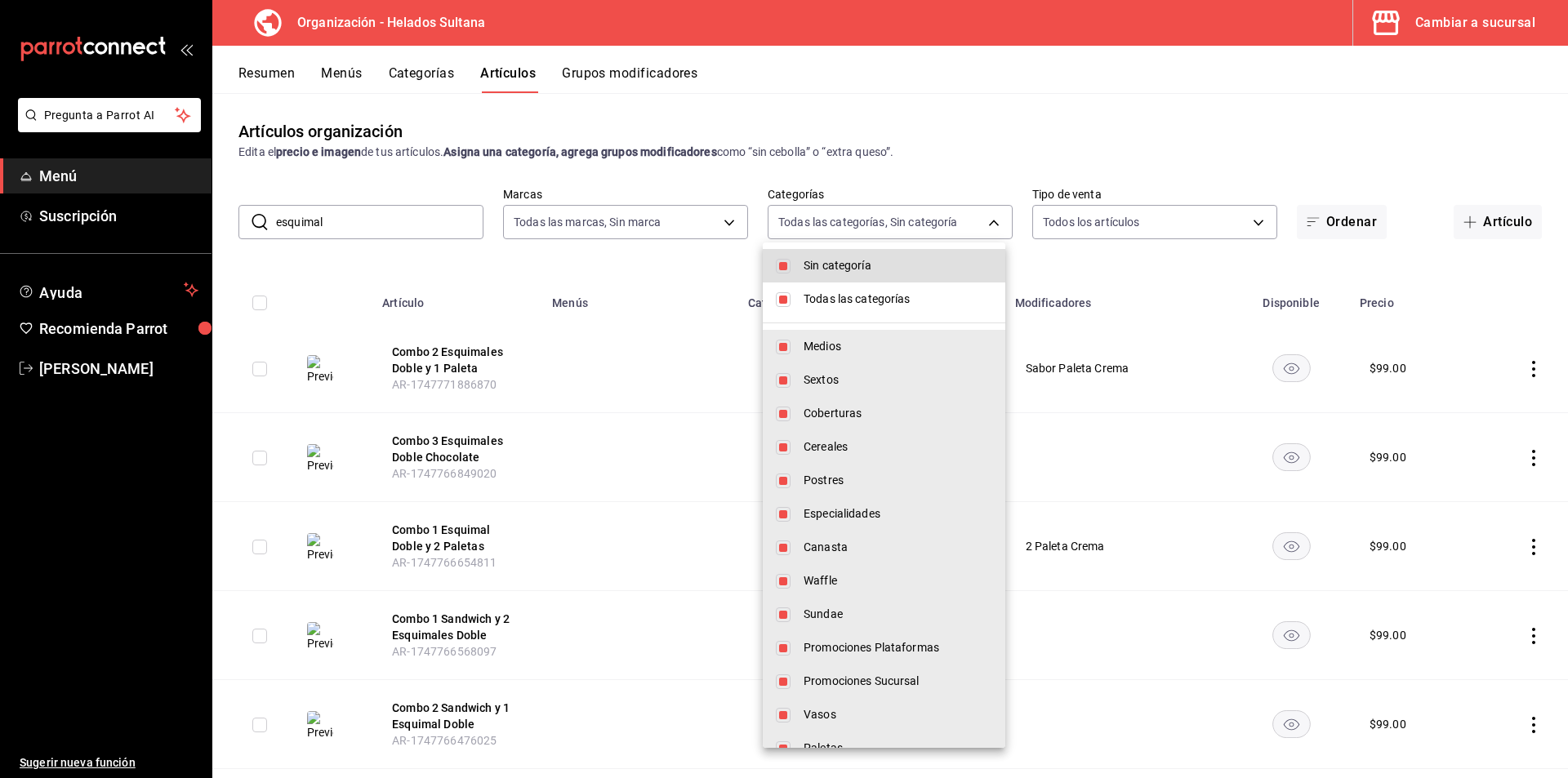
click at [837, 271] on span "Sin categoría" at bounding box center [897, 266] width 188 height 17
checkbox input "false"
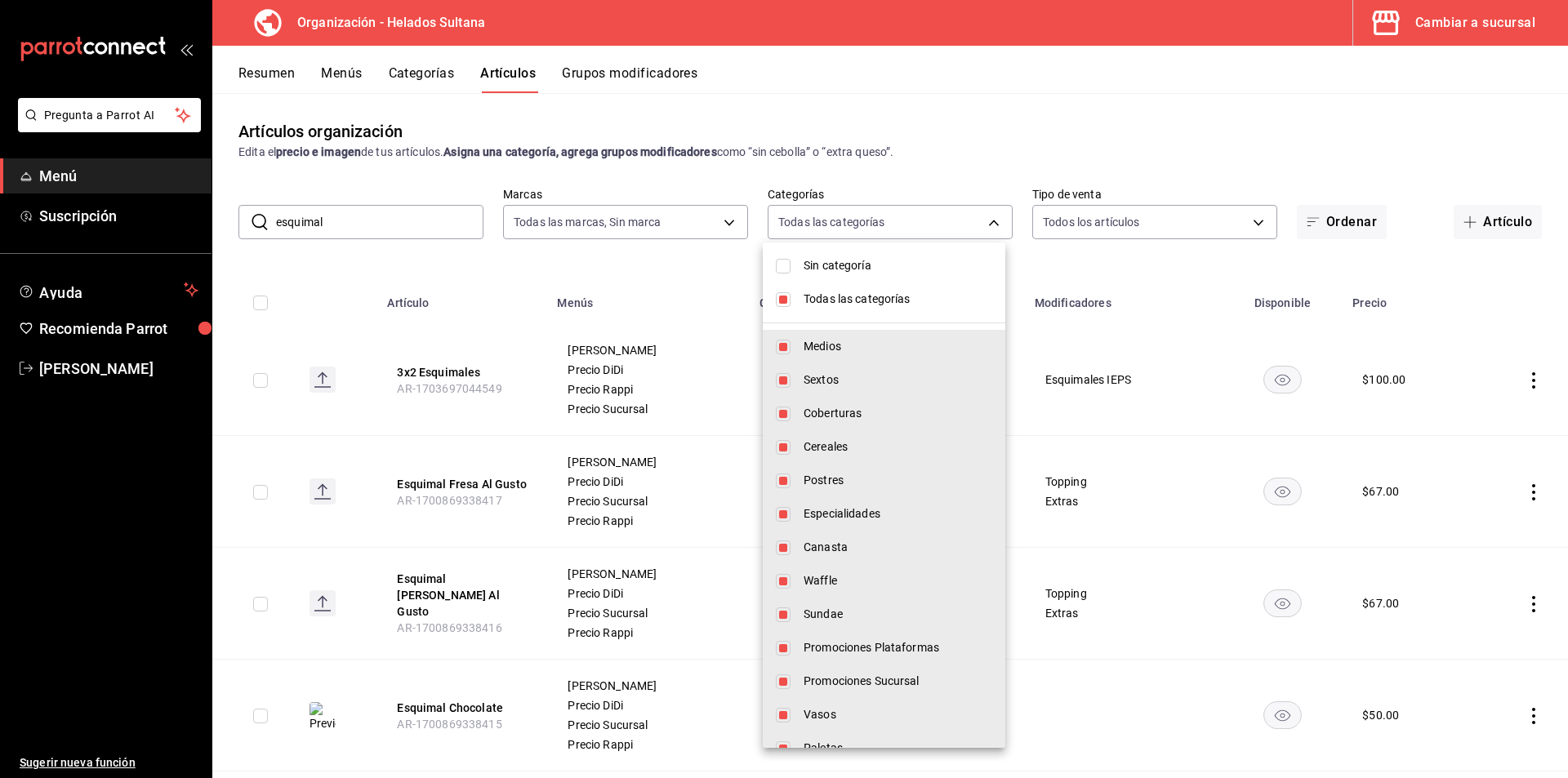
click at [1491, 168] on div at bounding box center [784, 389] width 1568 height 778
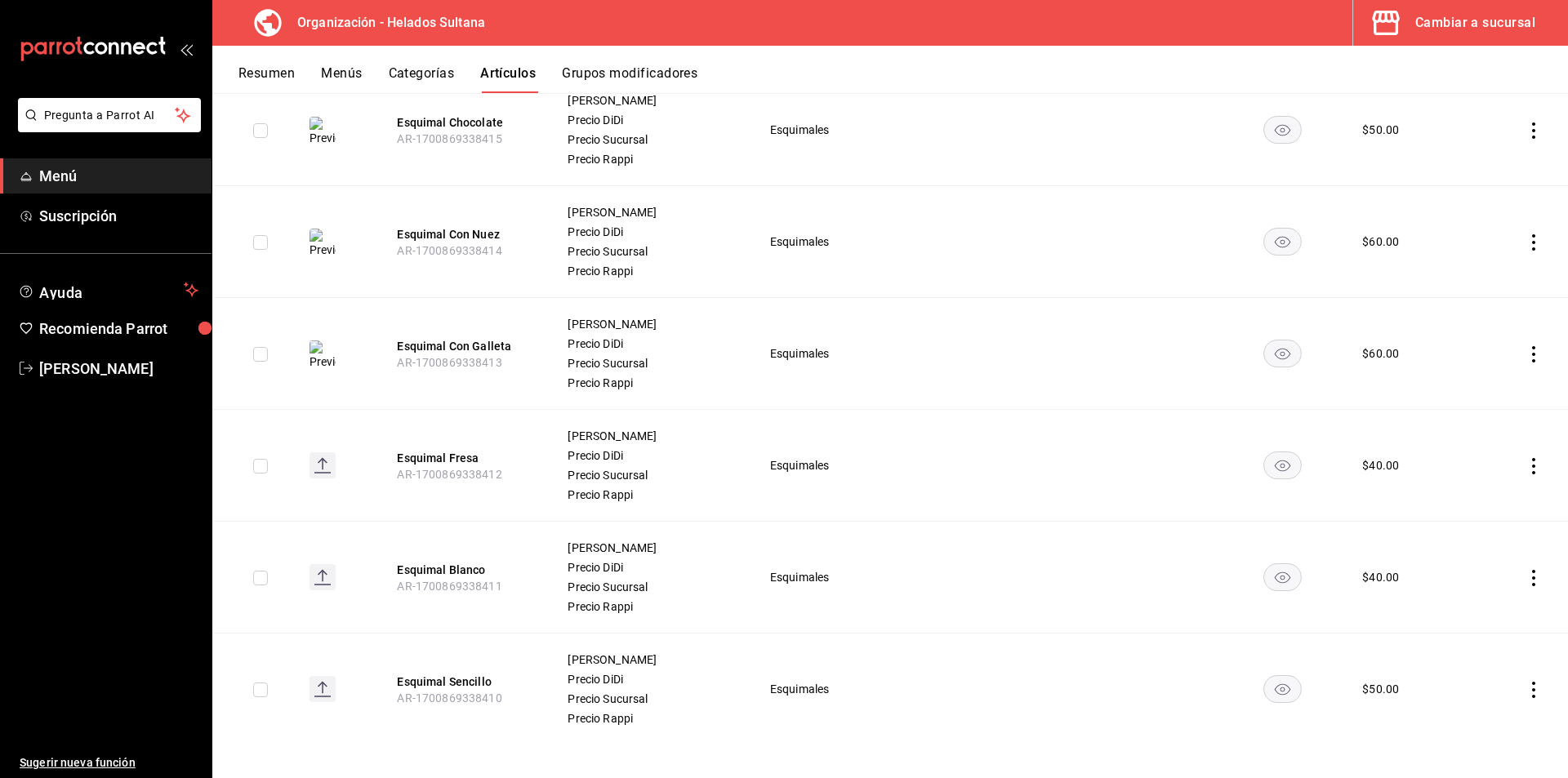
scroll to position [591, 0]
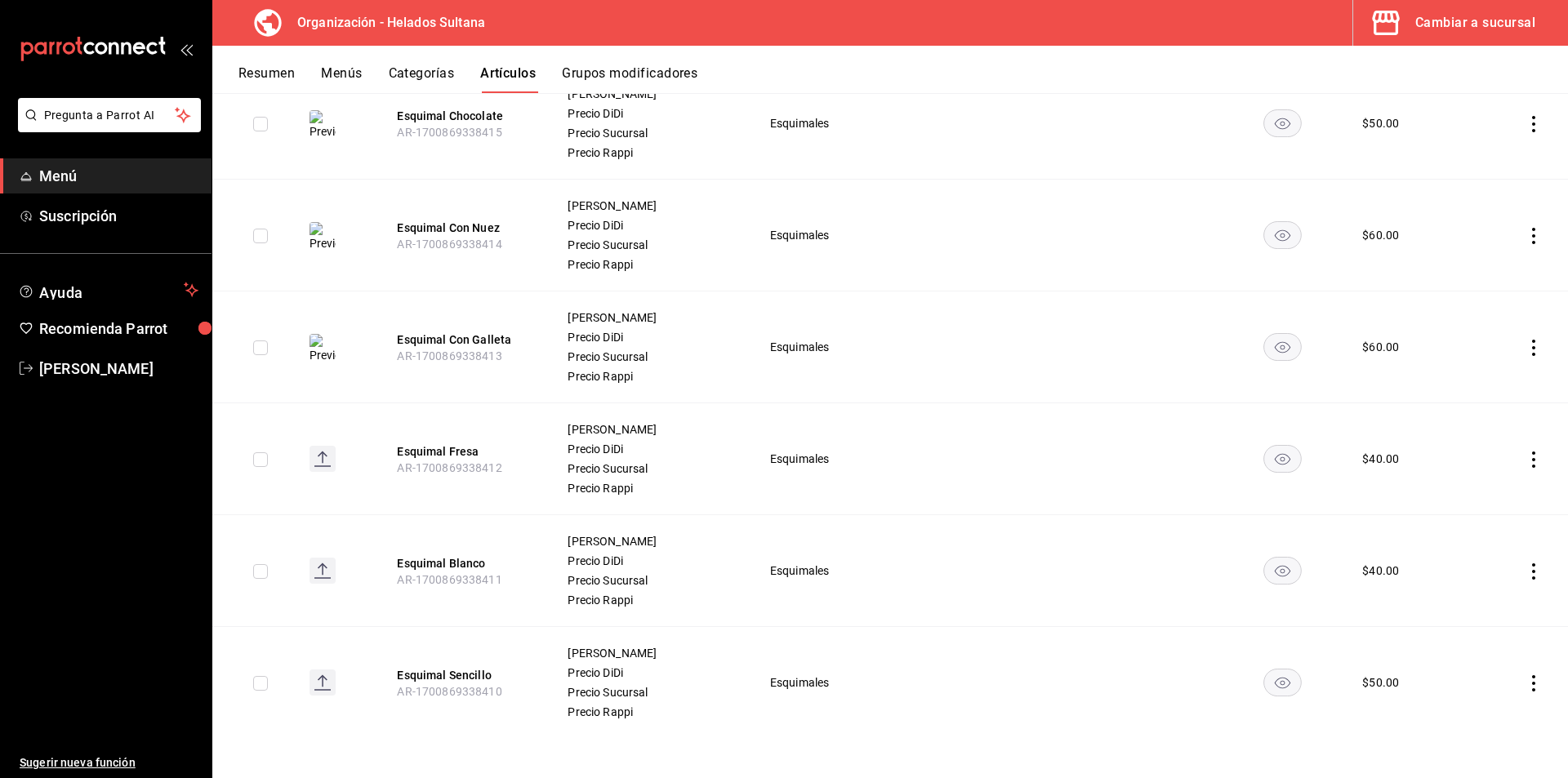
click at [1525, 677] on icon "actions" at bounding box center [1533, 683] width 16 height 16
click at [1478, 677] on li "Editar" at bounding box center [1457, 668] width 98 height 34
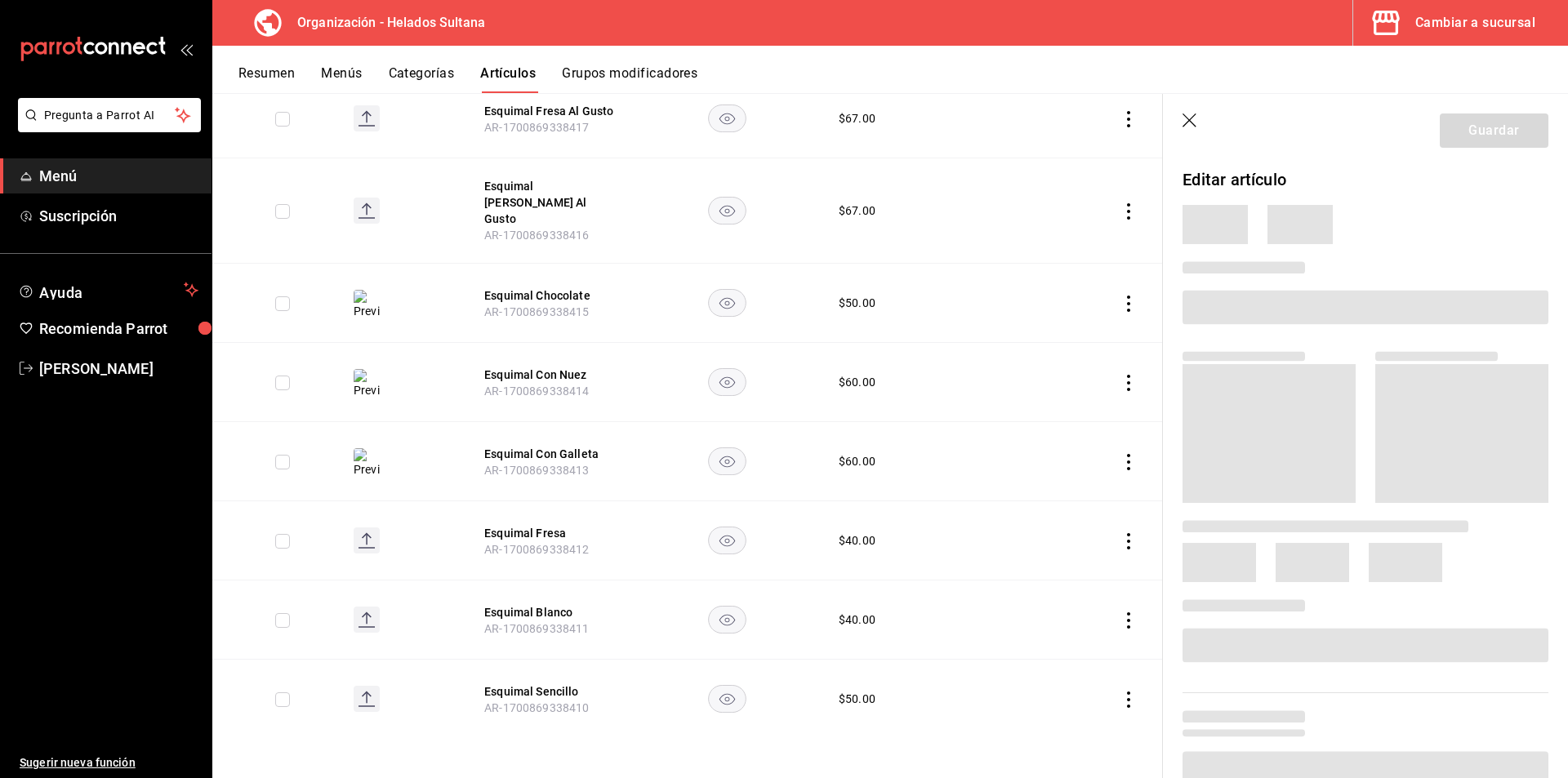
scroll to position [308, 0]
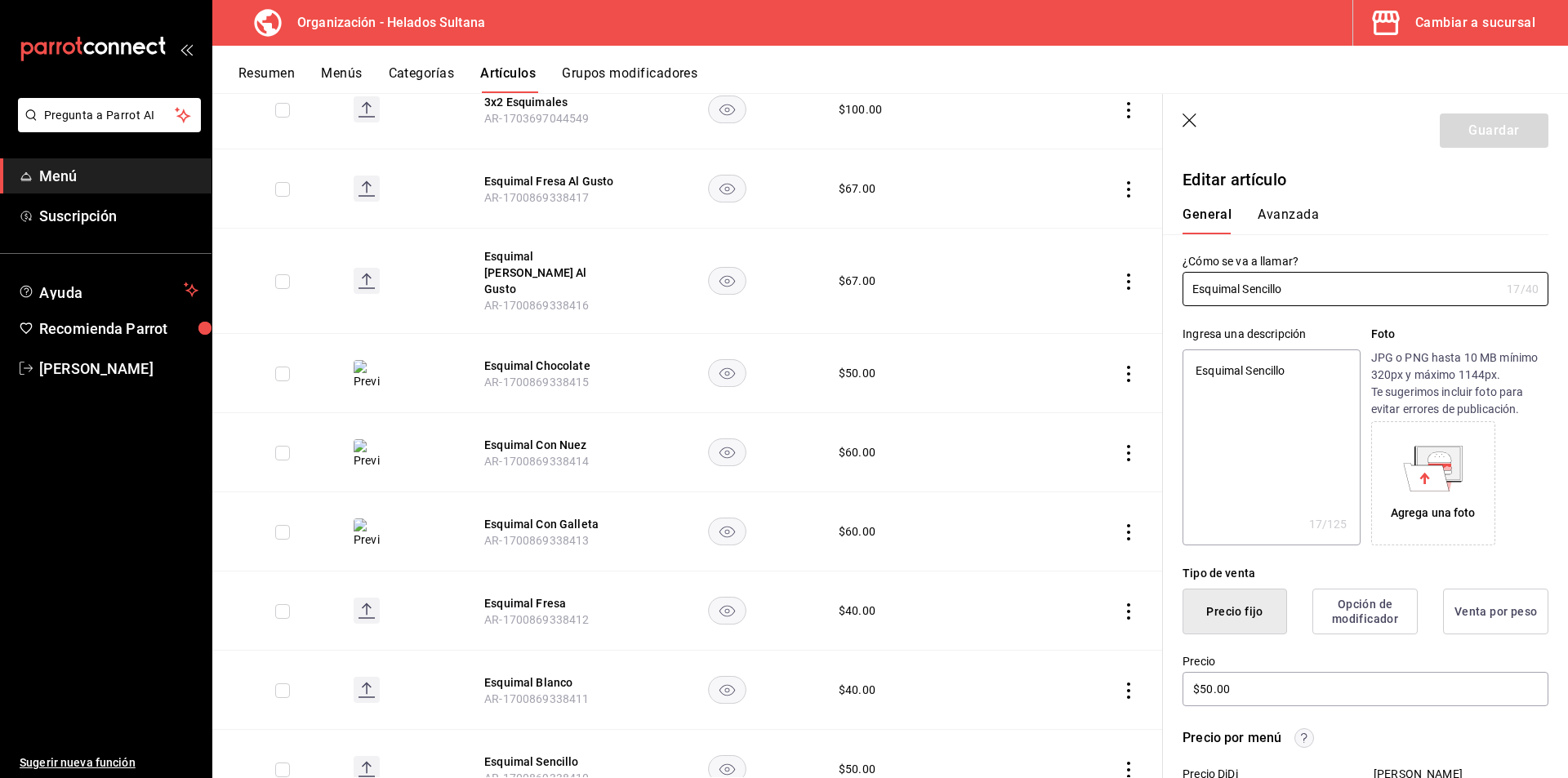
click at [1408, 505] on div "Agrega una foto" at bounding box center [1433, 513] width 85 height 17
click at [1375, 458] on div "Agrega una foto" at bounding box center [1433, 483] width 116 height 116
click at [1439, 487] on icon at bounding box center [1426, 476] width 46 height 28
click at [1473, 377] on p "JPG o PNG hasta 10 MB mínimo 320px y máximo 1144px. Te sugerimos incluir foto p…" at bounding box center [1460, 383] width 177 height 69
click at [1452, 480] on icon at bounding box center [1438, 463] width 46 height 35
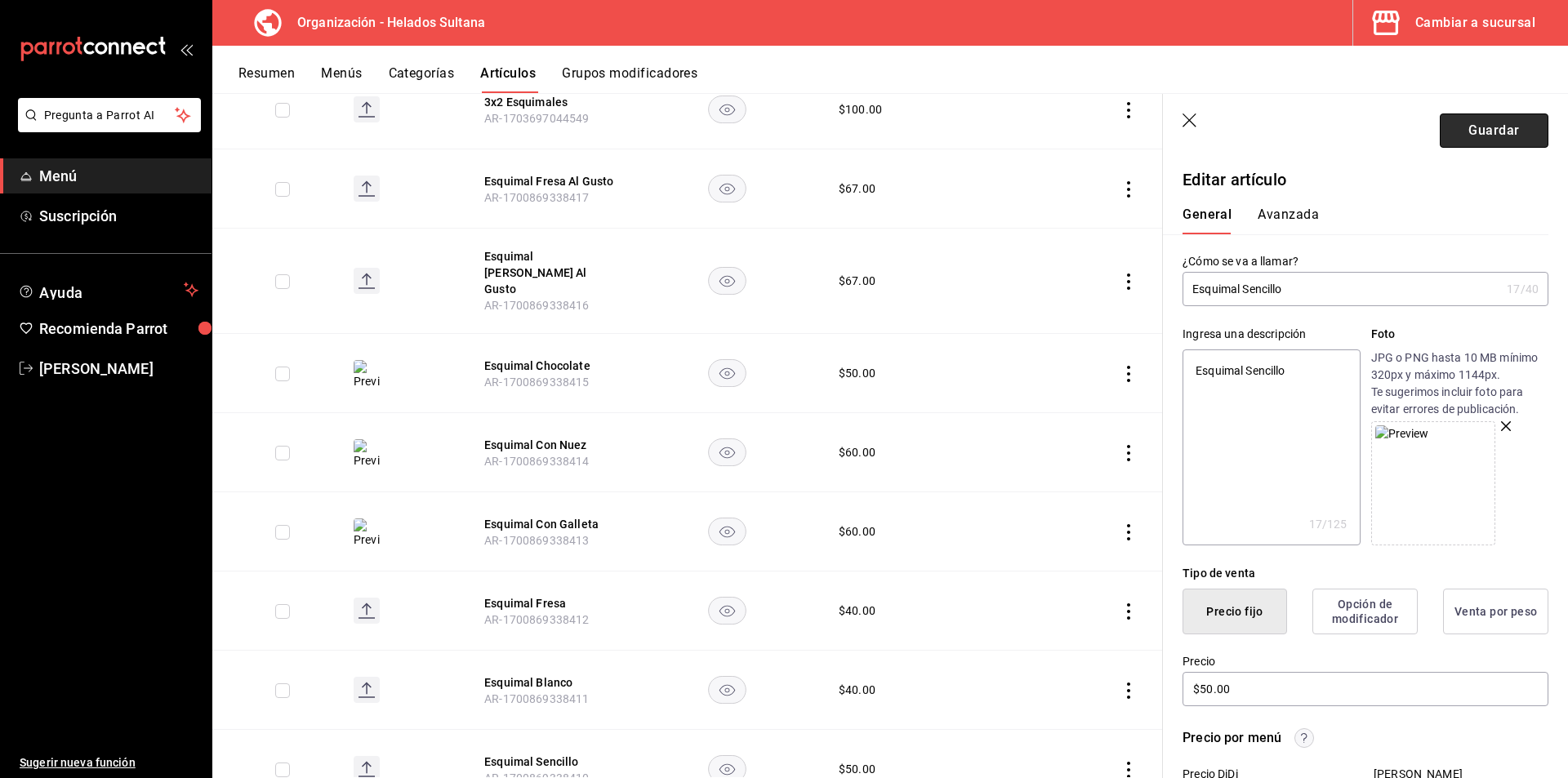
click at [1453, 137] on button "Guardar" at bounding box center [1494, 131] width 108 height 34
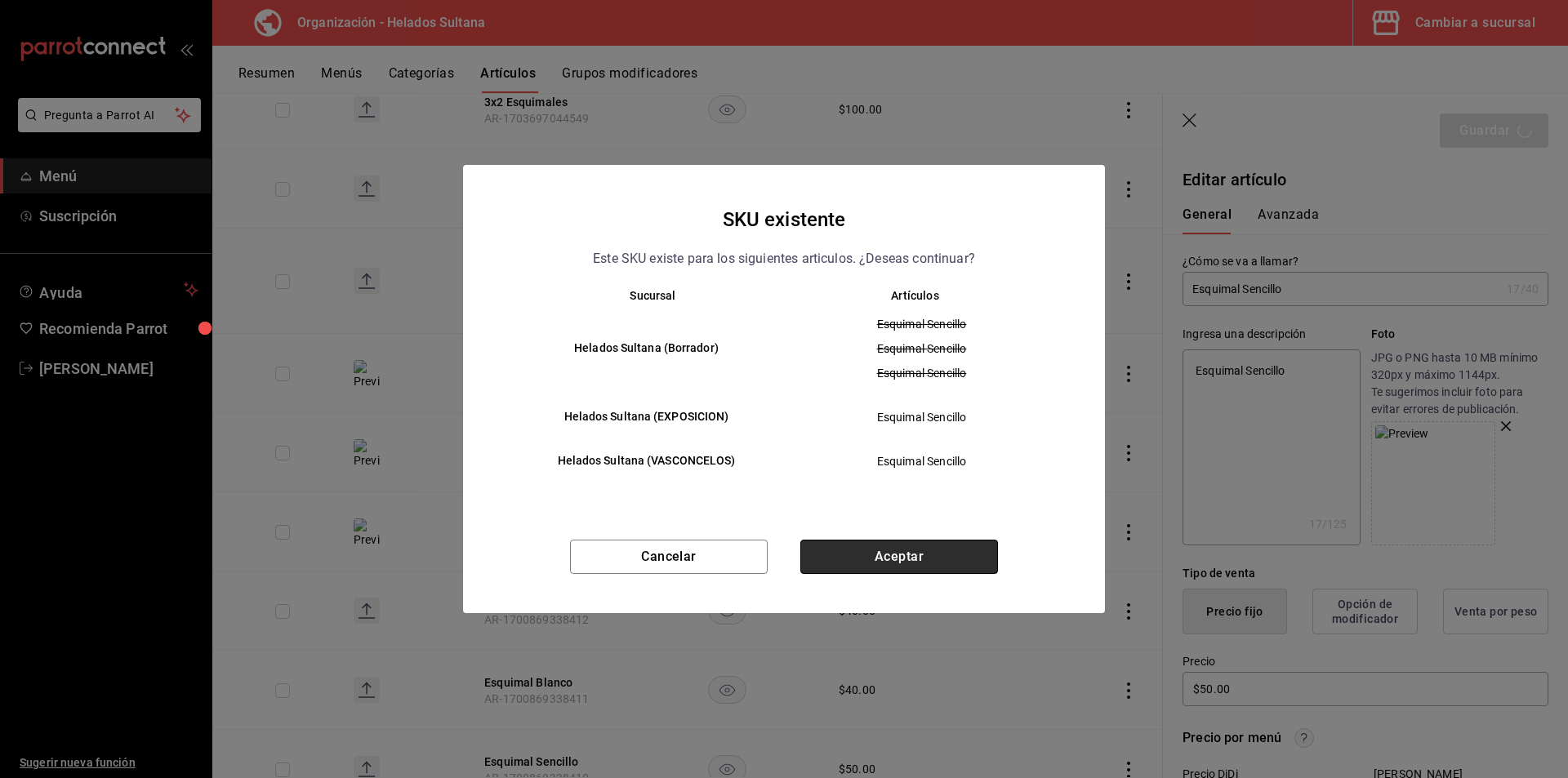
click at [864, 566] on button "Aceptar" at bounding box center [899, 556] width 198 height 34
type textarea "x"
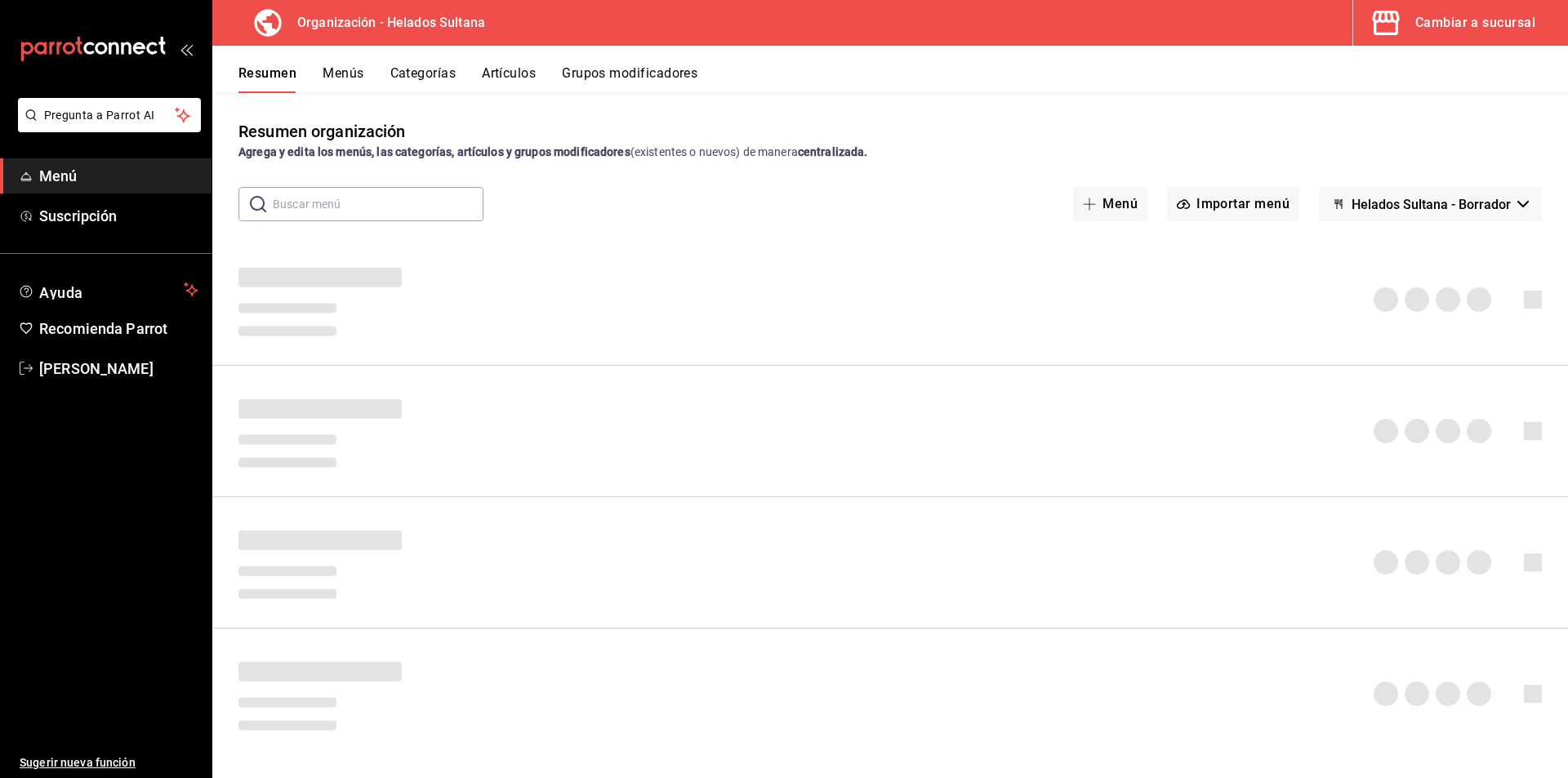
click at [1485, 5] on button "Cambiar a sucursal" at bounding box center [1454, 22] width 201 height 46
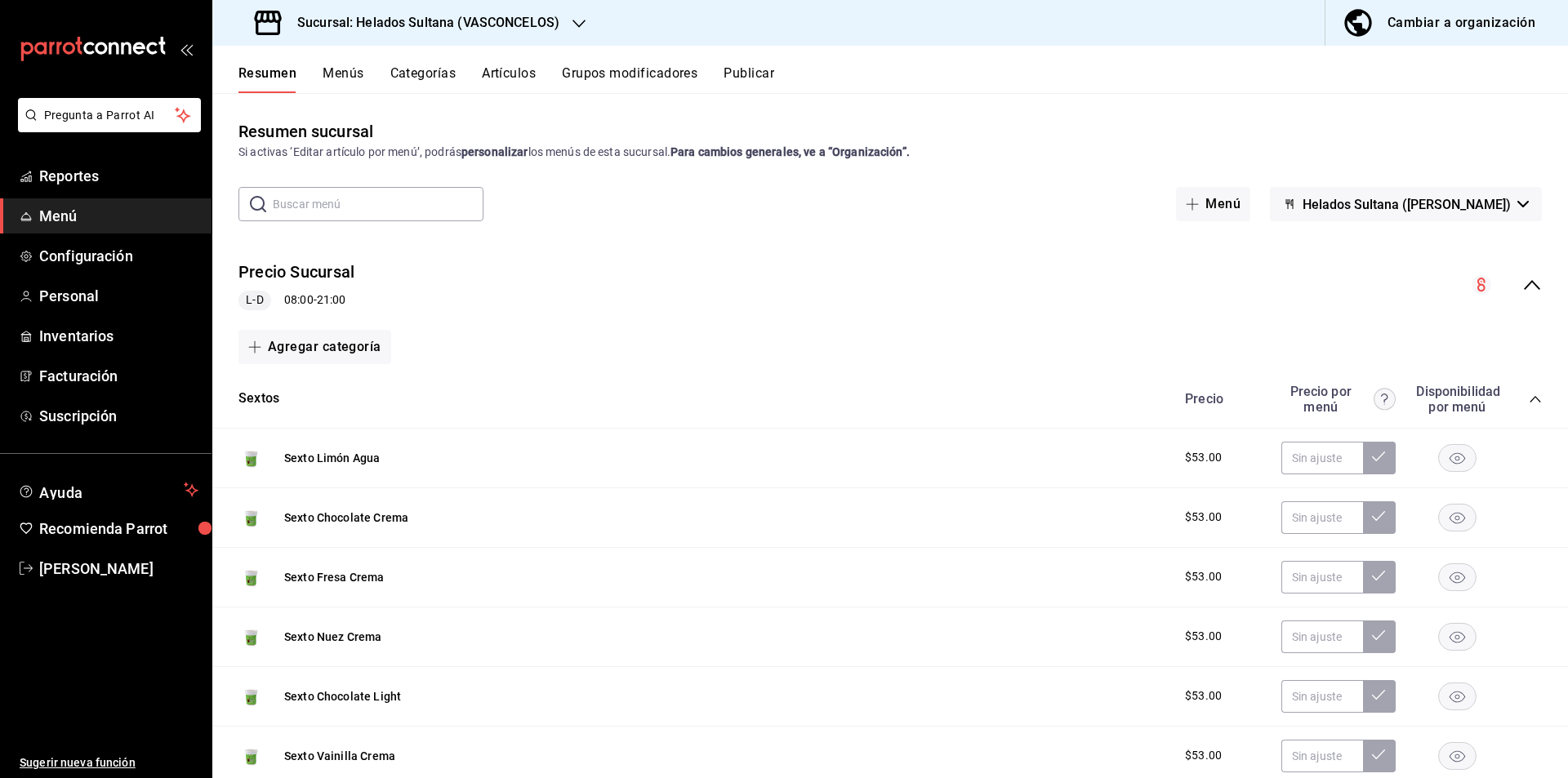
click at [748, 78] on button "Publicar" at bounding box center [748, 79] width 51 height 28
click at [774, 72] on button "Publicar" at bounding box center [748, 79] width 51 height 28
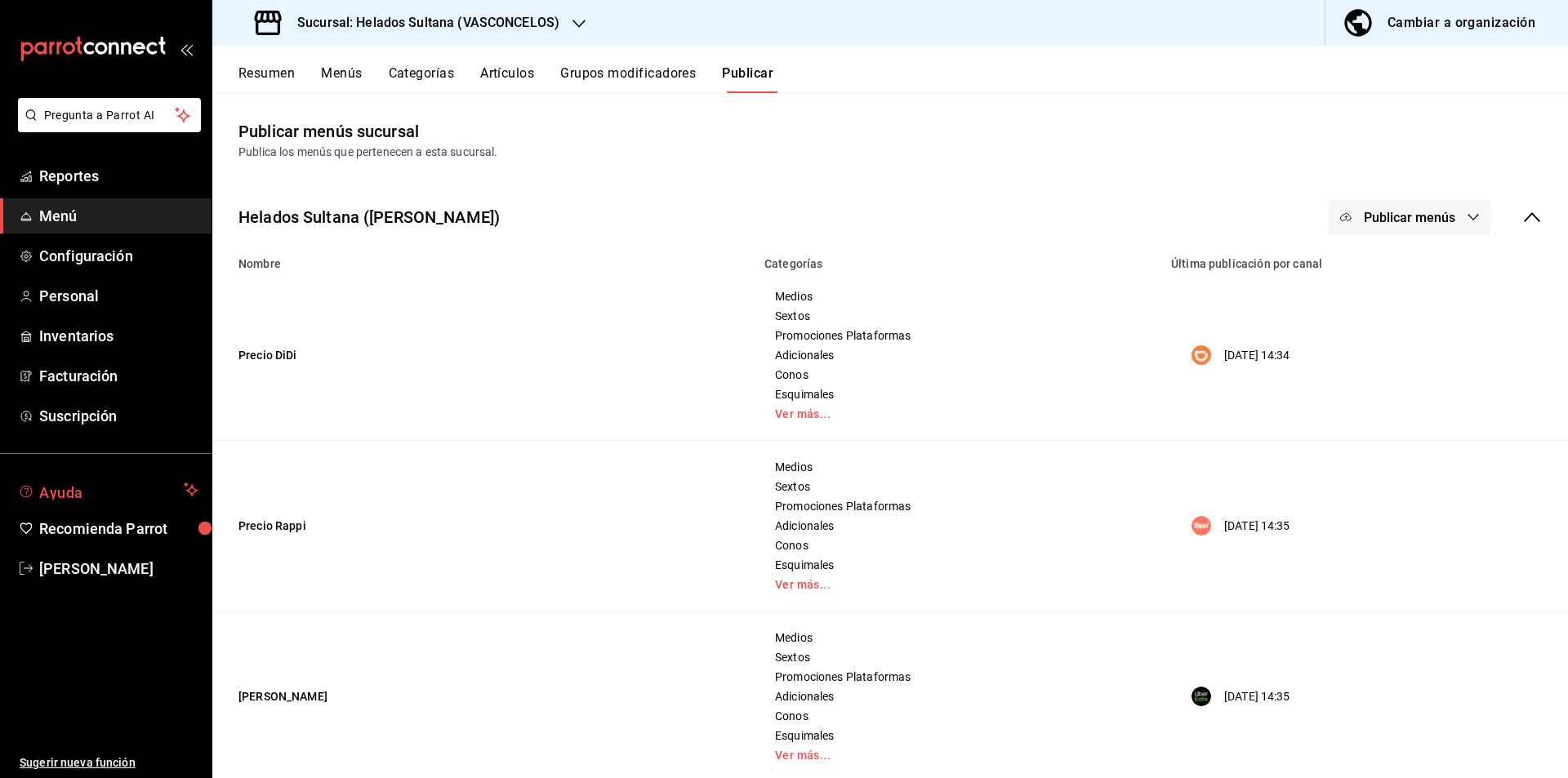
click at [43, 486] on span "Ayuda" at bounding box center [108, 489] width 138 height 20
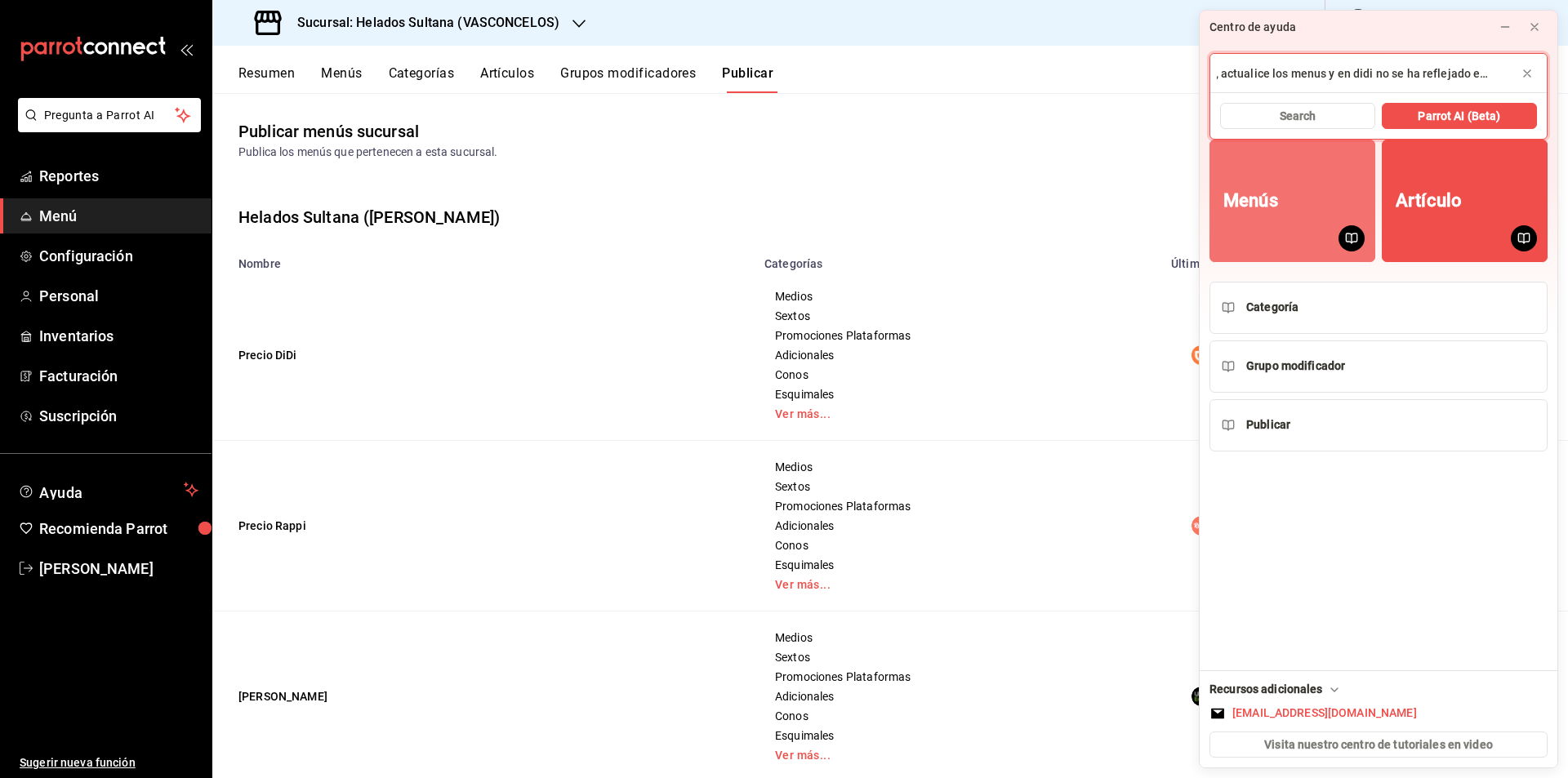
type input "hola, actualice los menus y en didi no se ha reflejado el cambio"
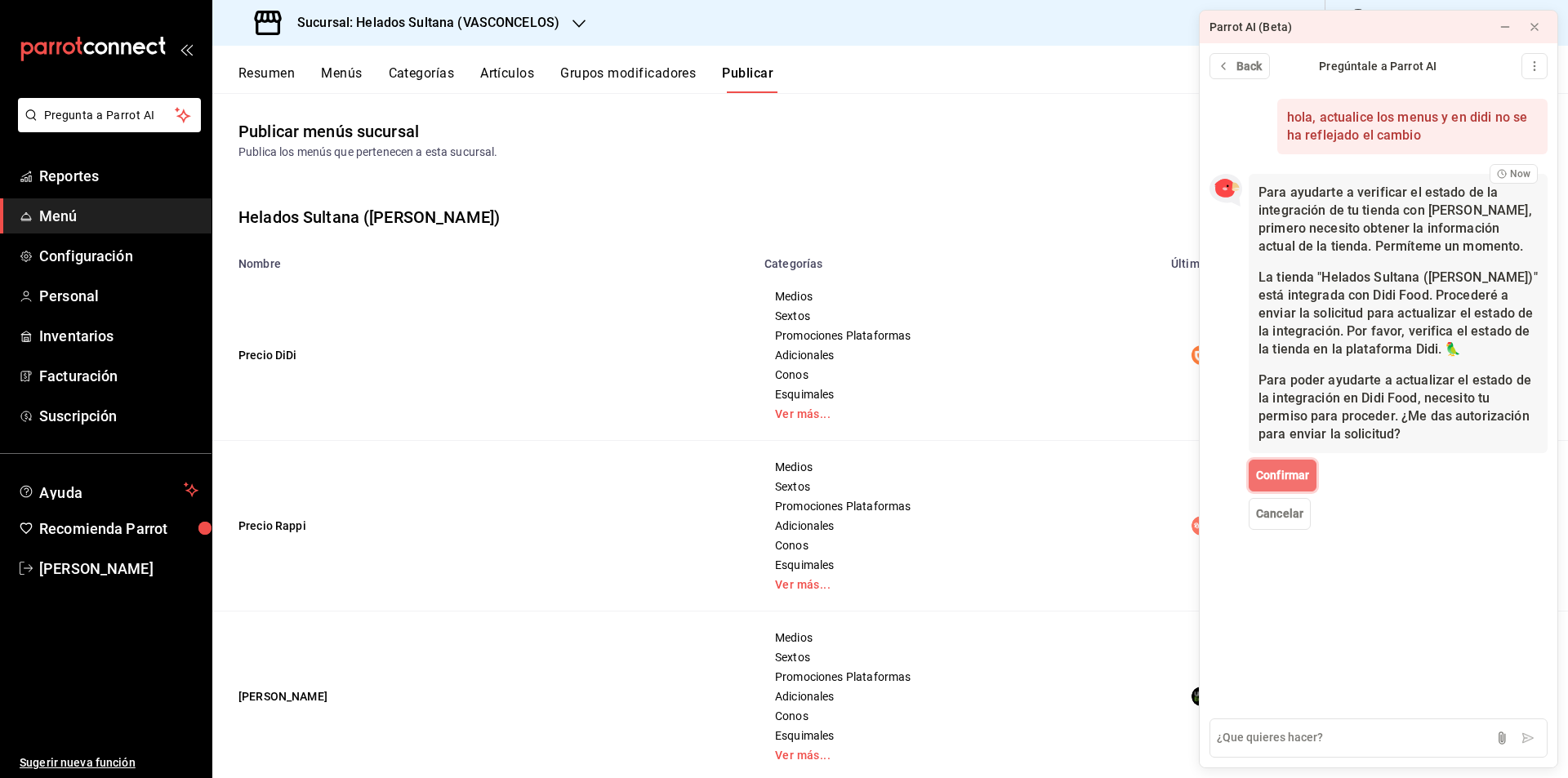
click at [1298, 478] on span "Confirmar" at bounding box center [1282, 475] width 53 height 17
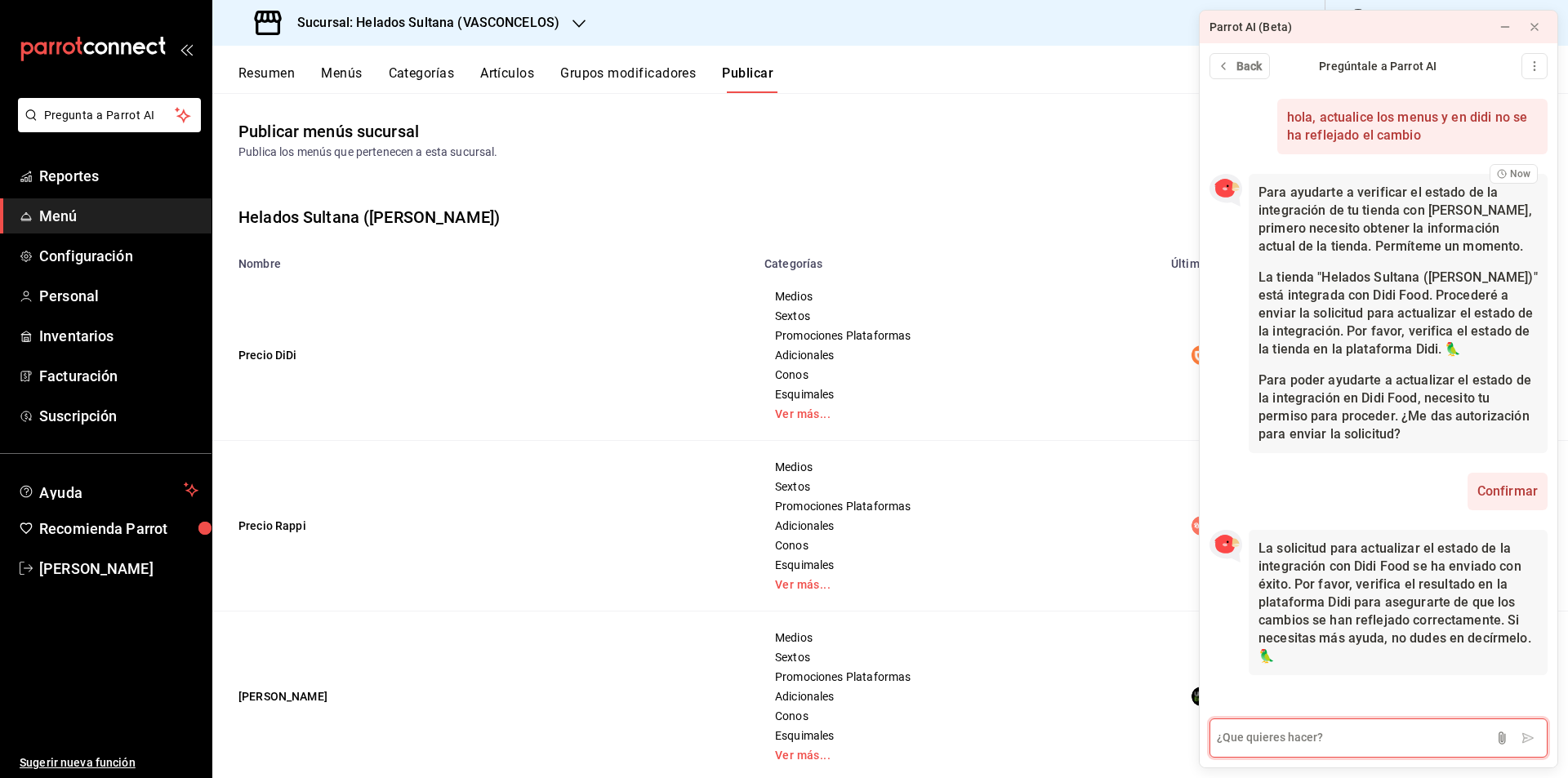
click at [1261, 724] on textarea at bounding box center [1378, 738] width 338 height 40
type textarea "no ha llegado la solicitud"
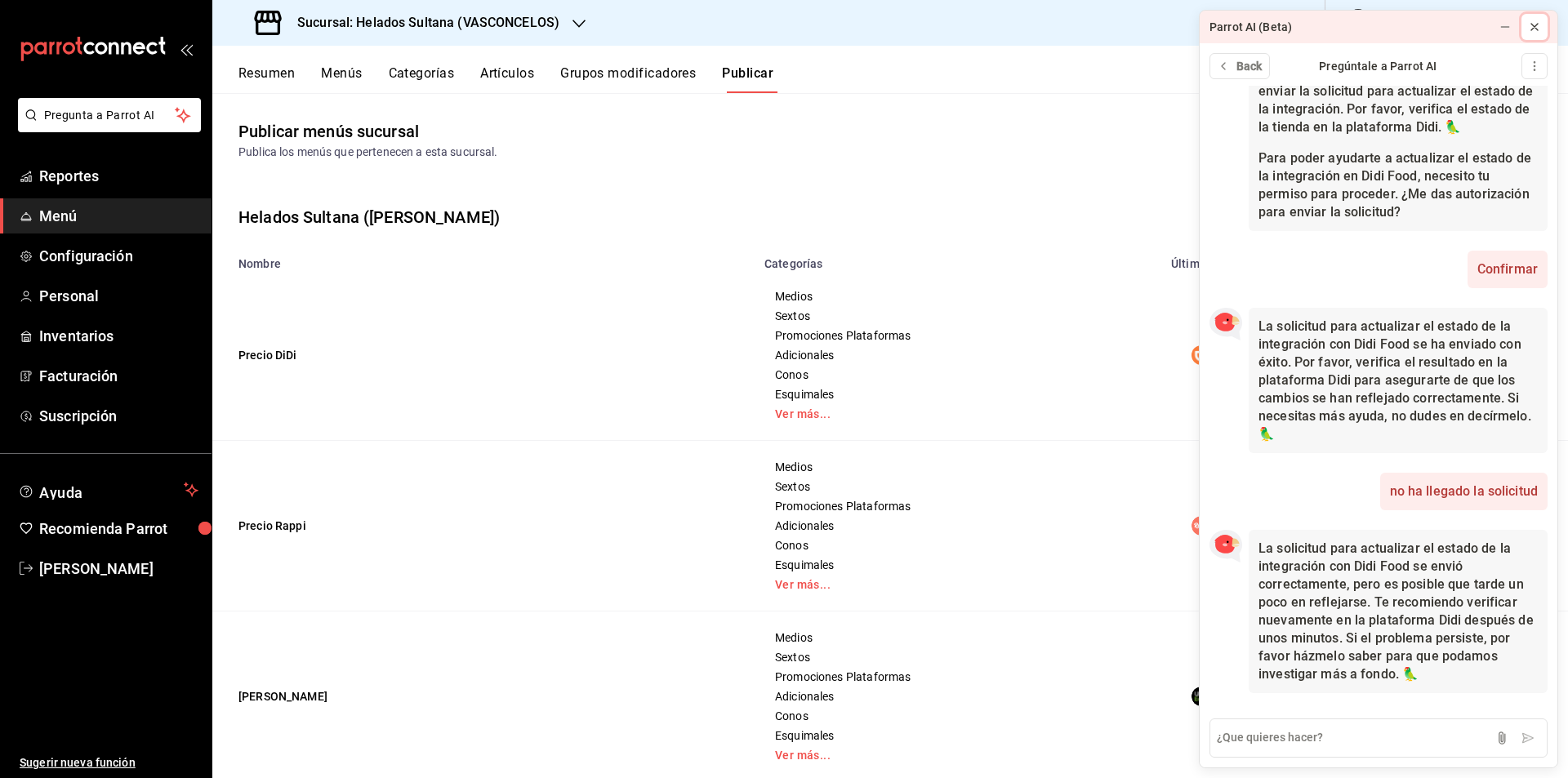
click at [1540, 29] on icon at bounding box center [1534, 27] width 13 height 13
